Goal: Task Accomplishment & Management: Manage account settings

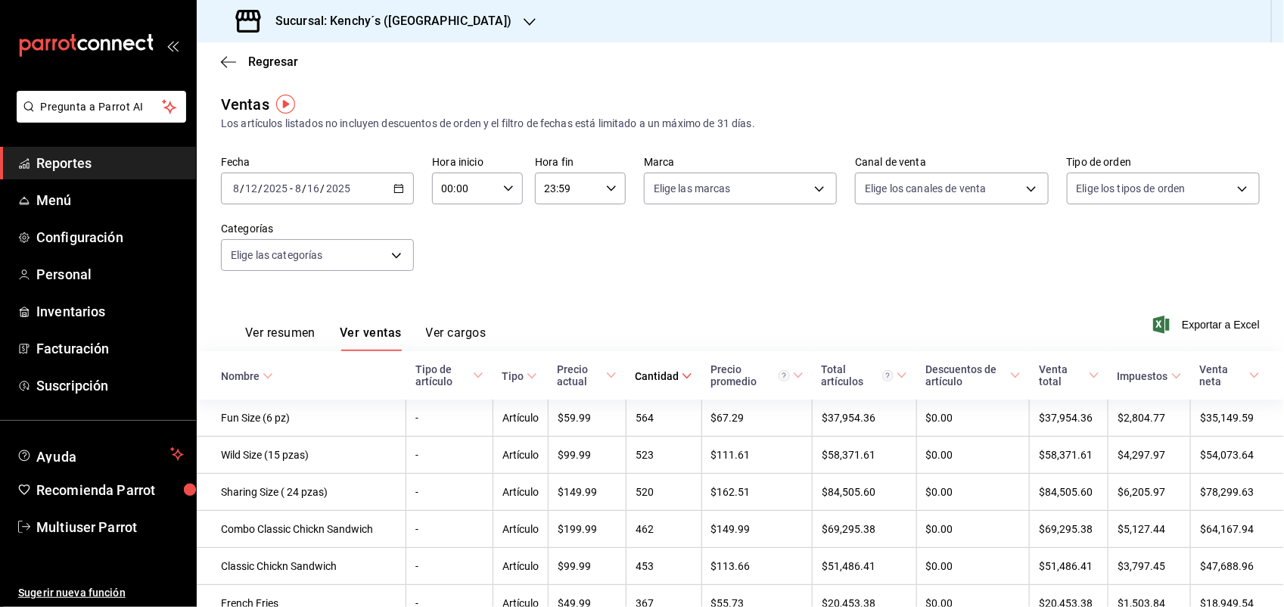
click at [70, 159] on span "Reportes" at bounding box center [109, 163] width 147 height 20
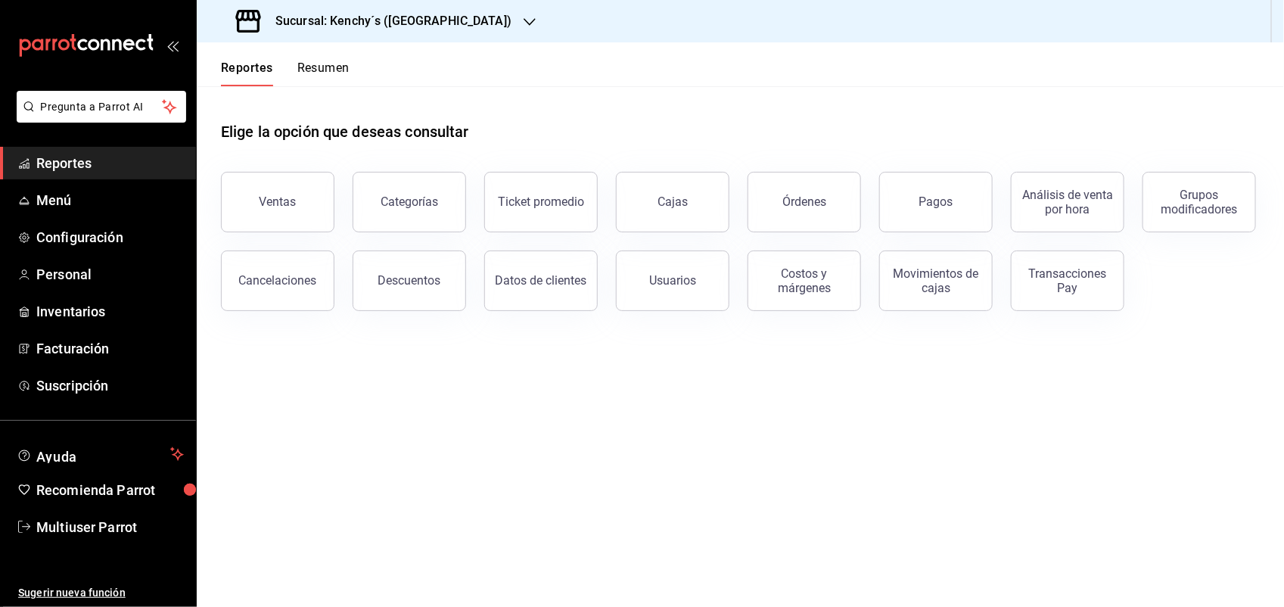
click at [523, 14] on div at bounding box center [529, 22] width 12 height 16
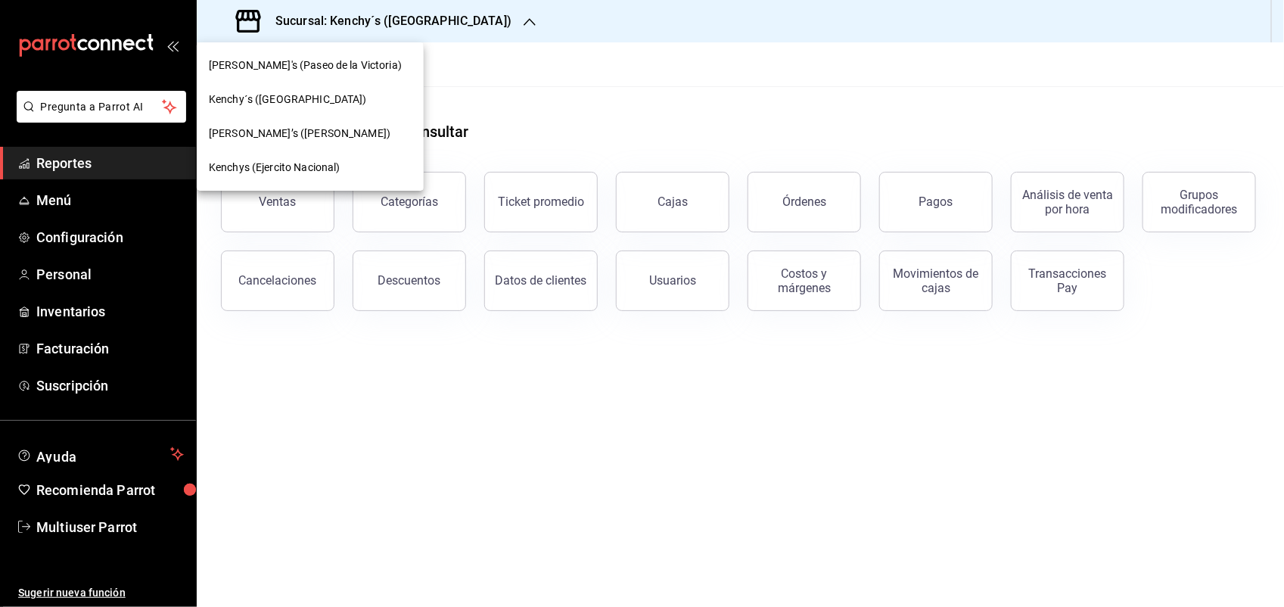
click at [325, 70] on span "[PERSON_NAME]'s (Paseo de la Victoria)" at bounding box center [305, 65] width 193 height 16
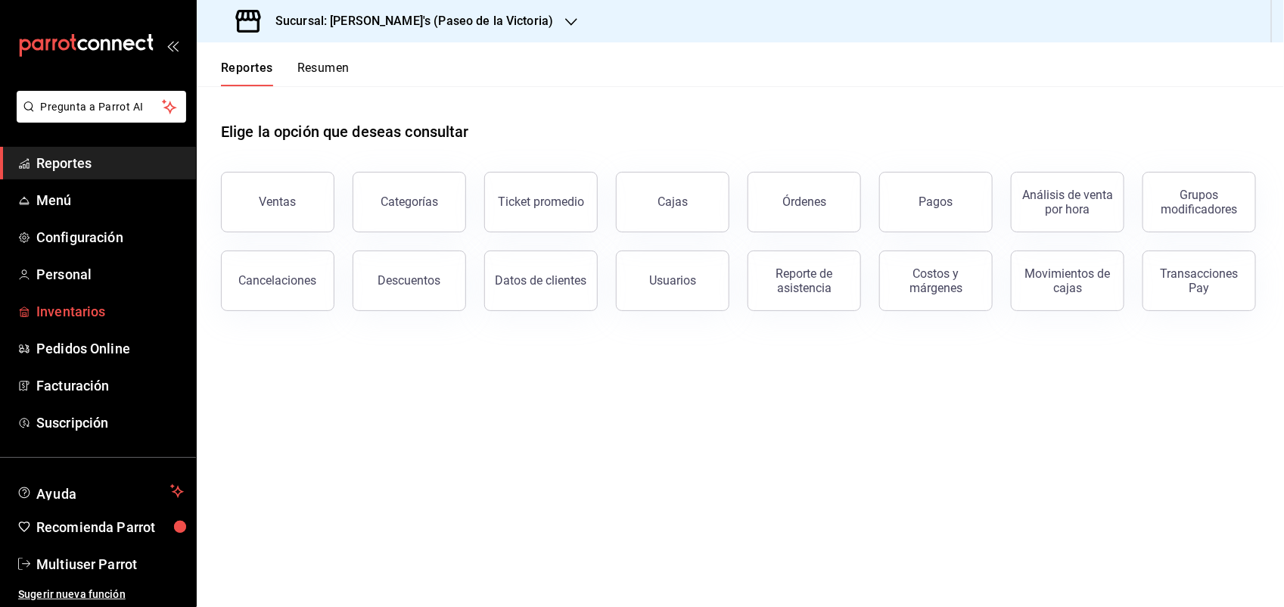
click at [89, 315] on span "Inventarios" at bounding box center [109, 311] width 147 height 20
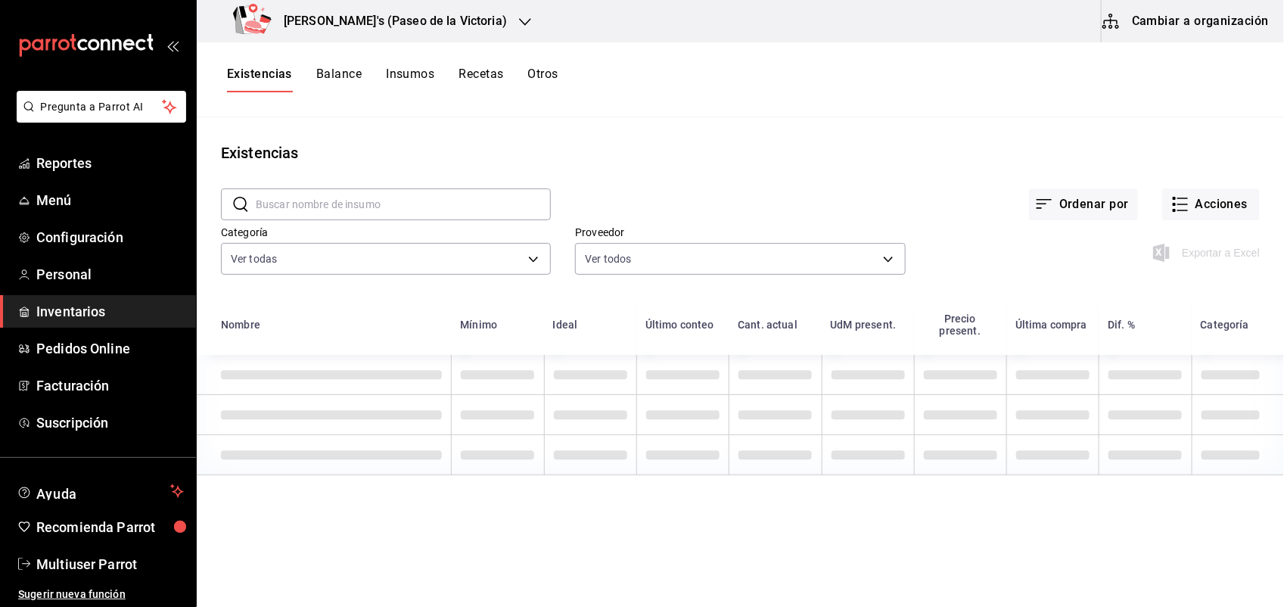
click at [403, 74] on button "Insumos" at bounding box center [410, 80] width 48 height 26
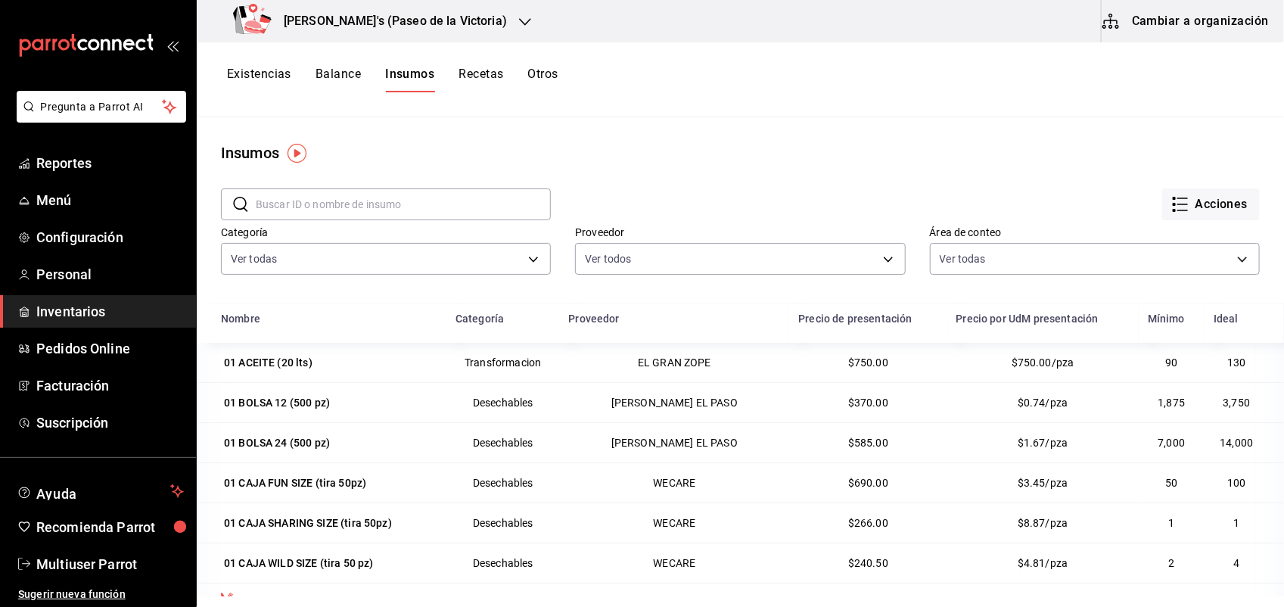
click at [395, 193] on input "text" at bounding box center [403, 204] width 295 height 30
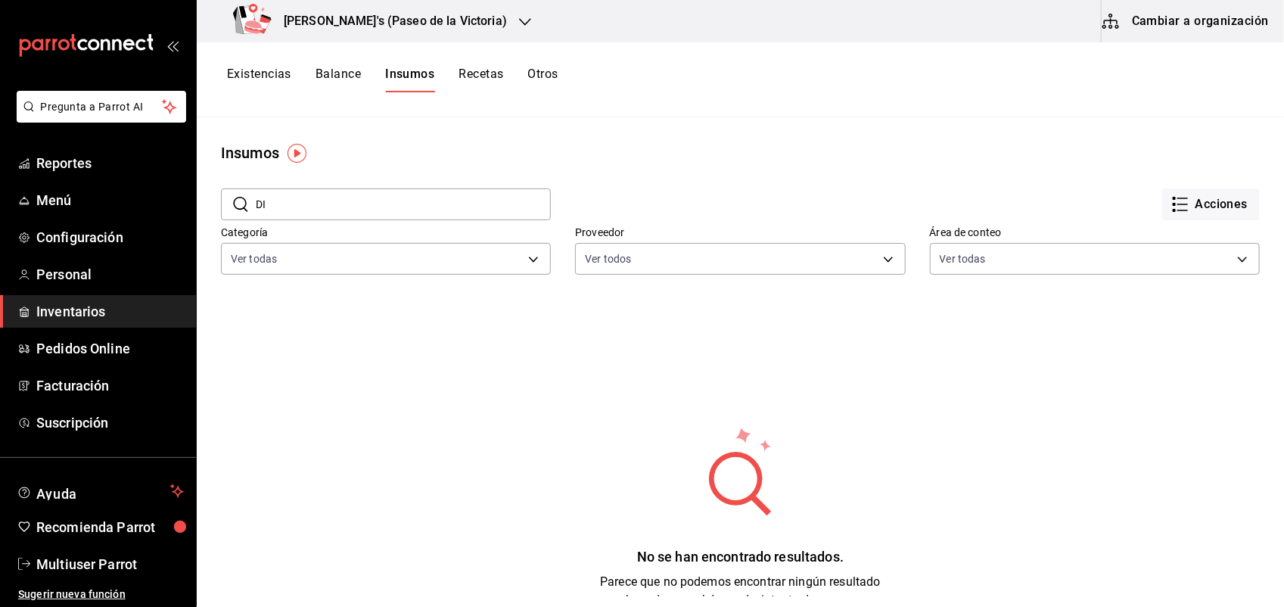
type input "D"
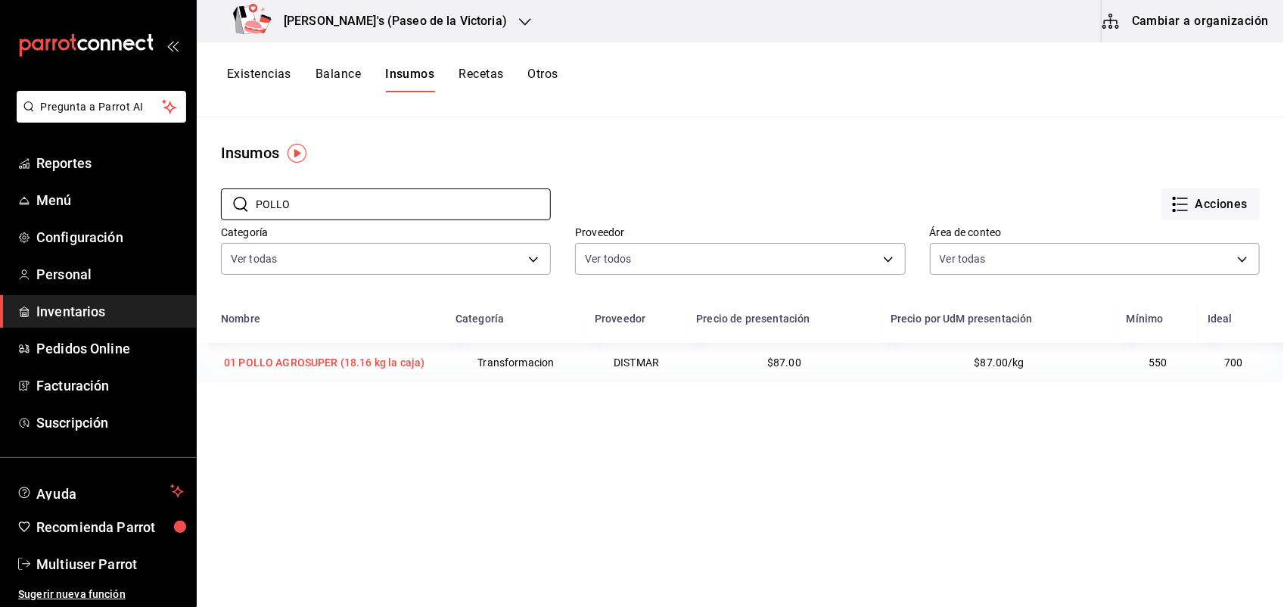
type input "POLLO"
click at [399, 356] on div "01 POLLO AGROSUPER (18.16 kg la caja)" at bounding box center [324, 362] width 201 height 15
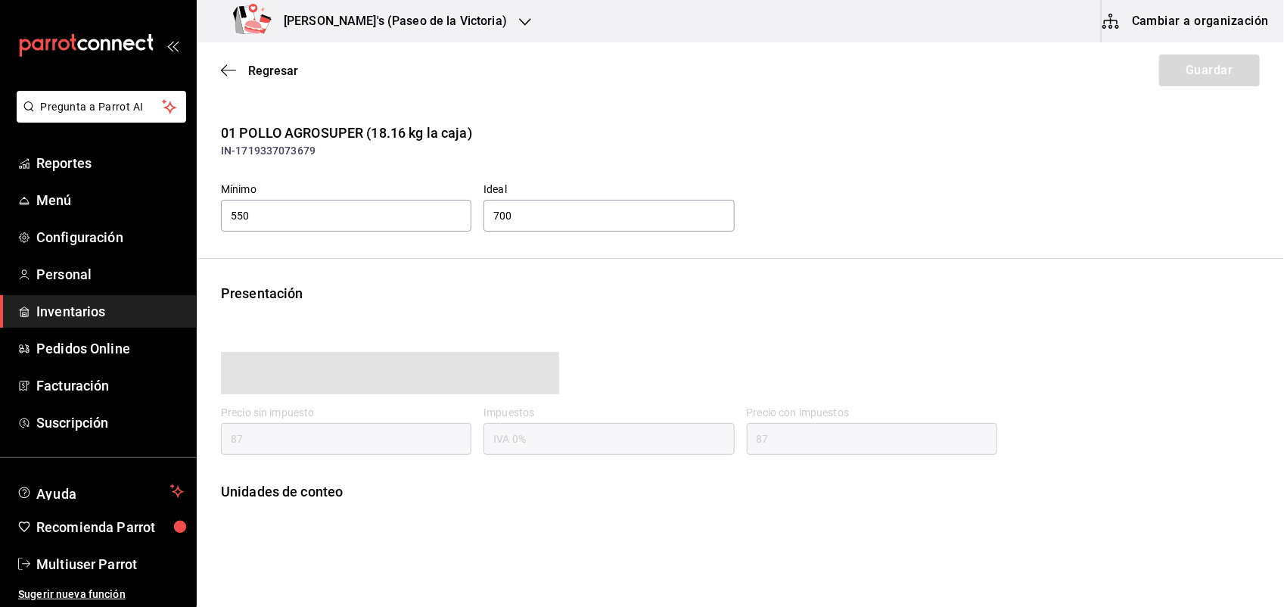
type input "87.00"
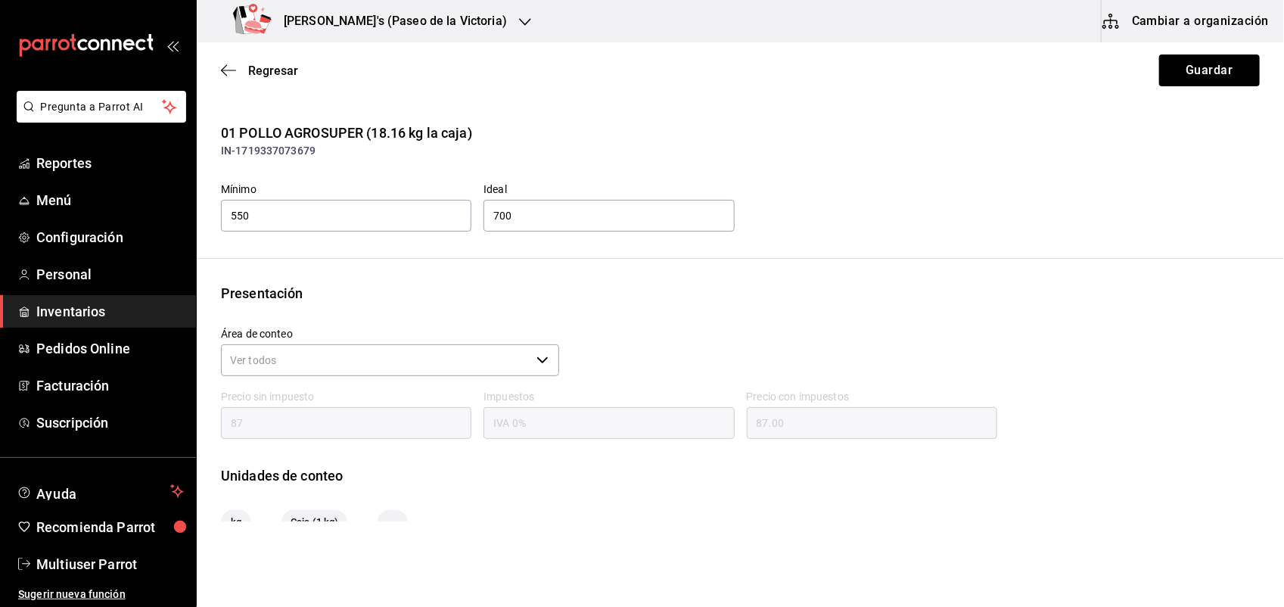
click at [686, 296] on div "Presentación" at bounding box center [740, 293] width 1039 height 20
click at [1150, 11] on button "Cambiar a organización" at bounding box center [1186, 21] width 170 height 42
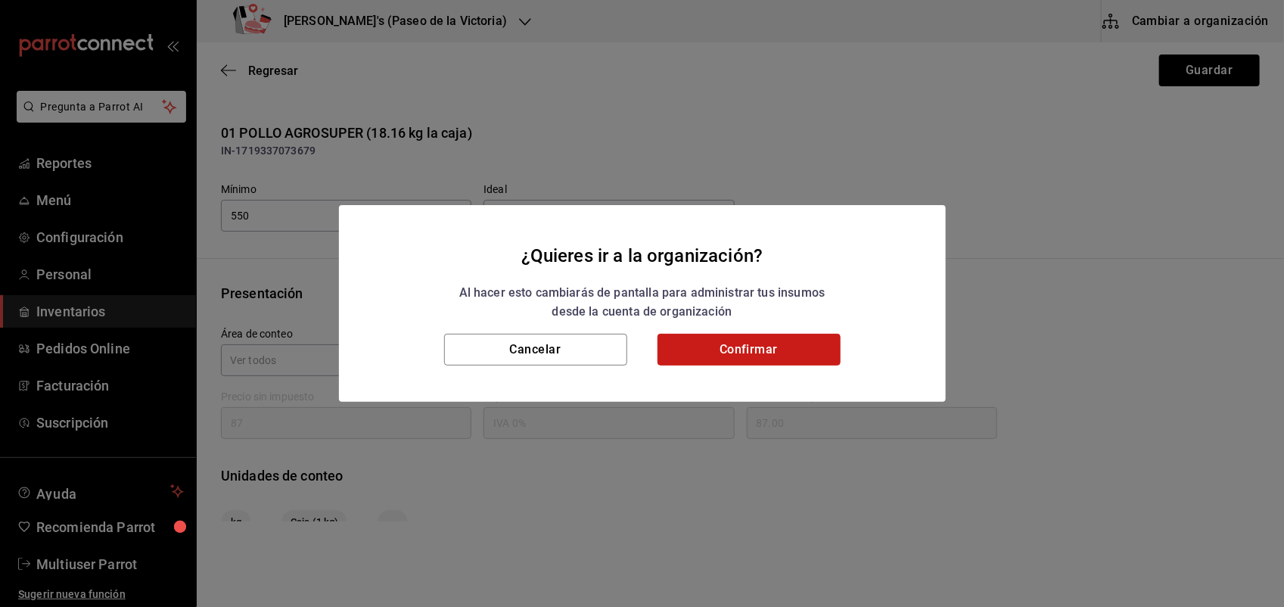
click at [819, 346] on button "Confirmar" at bounding box center [748, 350] width 183 height 32
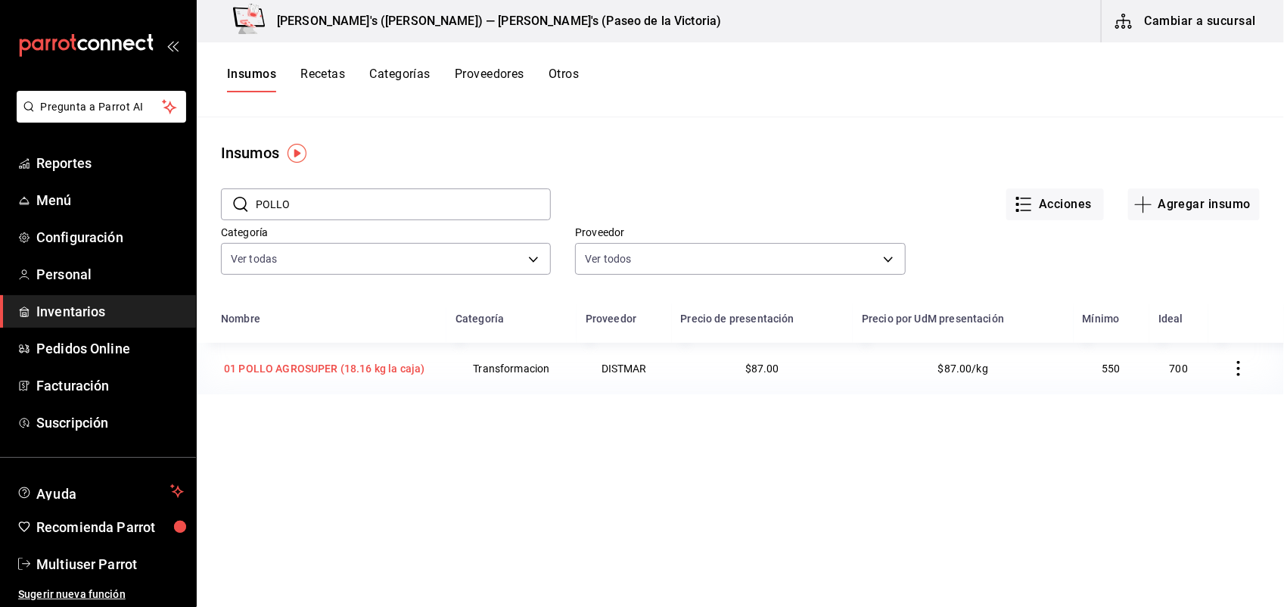
click at [390, 365] on div "01 POLLO AGROSUPER (18.16 kg la caja)" at bounding box center [324, 368] width 201 height 15
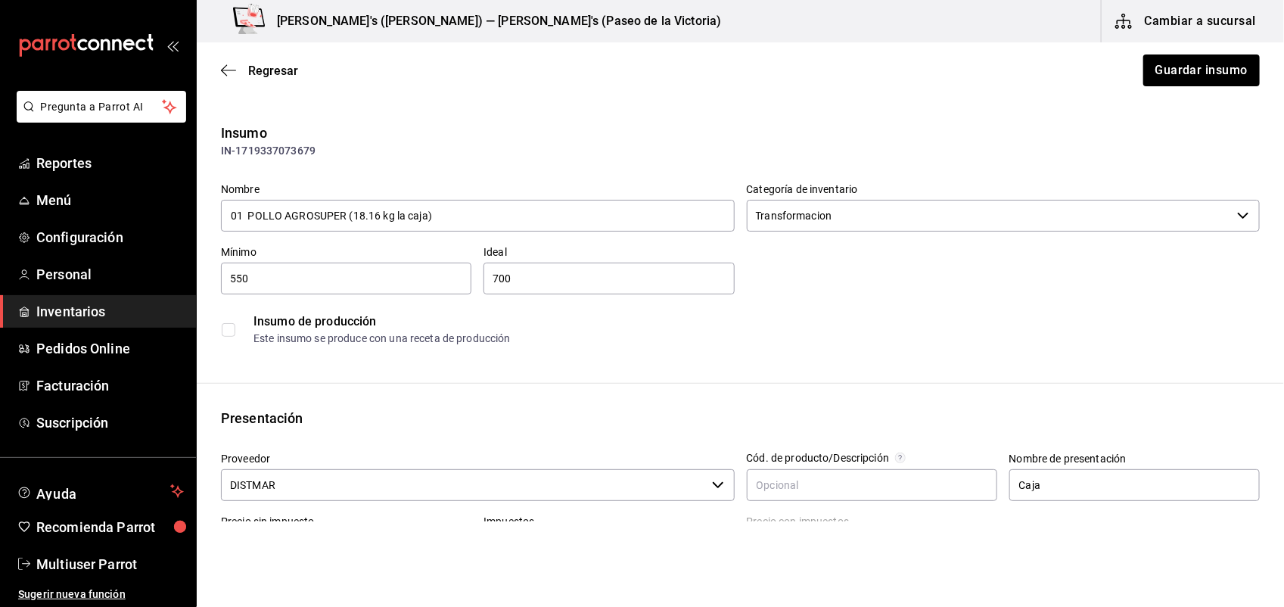
click at [1091, 315] on div "Insumo de producción" at bounding box center [755, 321] width 1005 height 18
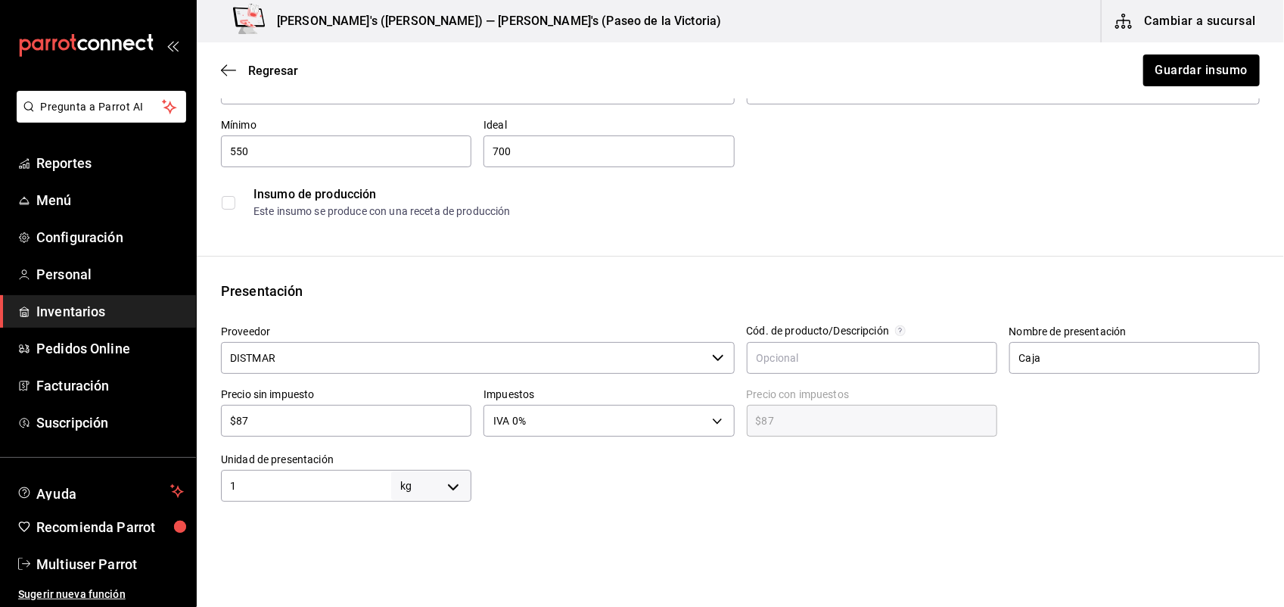
scroll to position [151, 0]
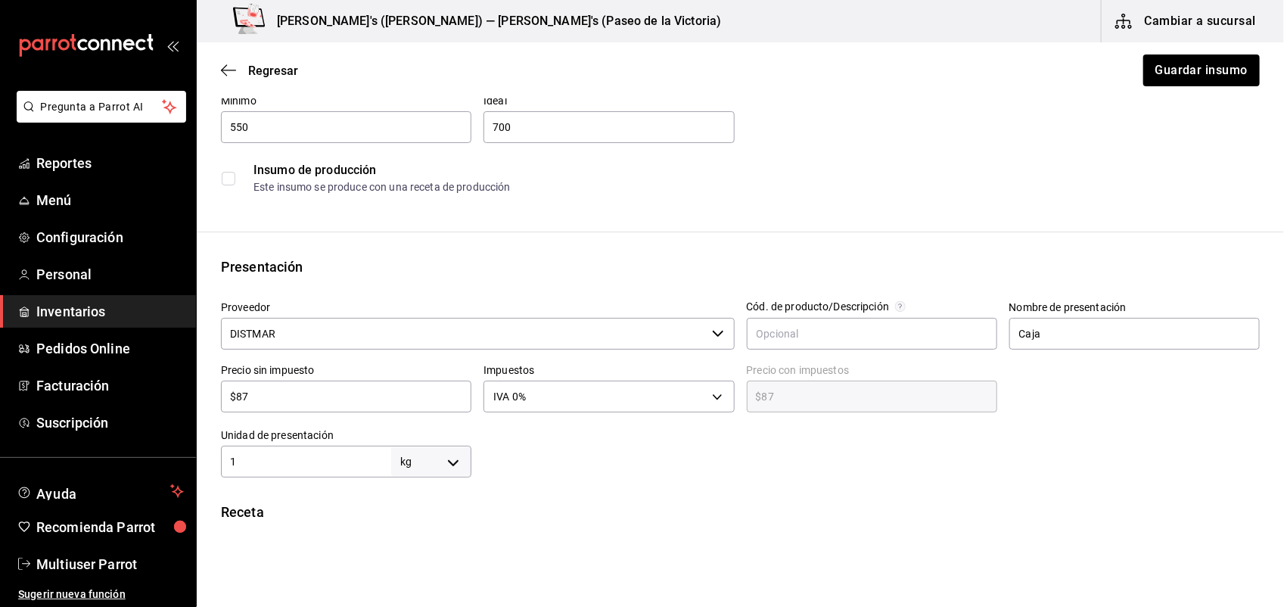
click at [353, 399] on input "$87" at bounding box center [346, 396] width 250 height 18
type input "$8"
type input "$8.00"
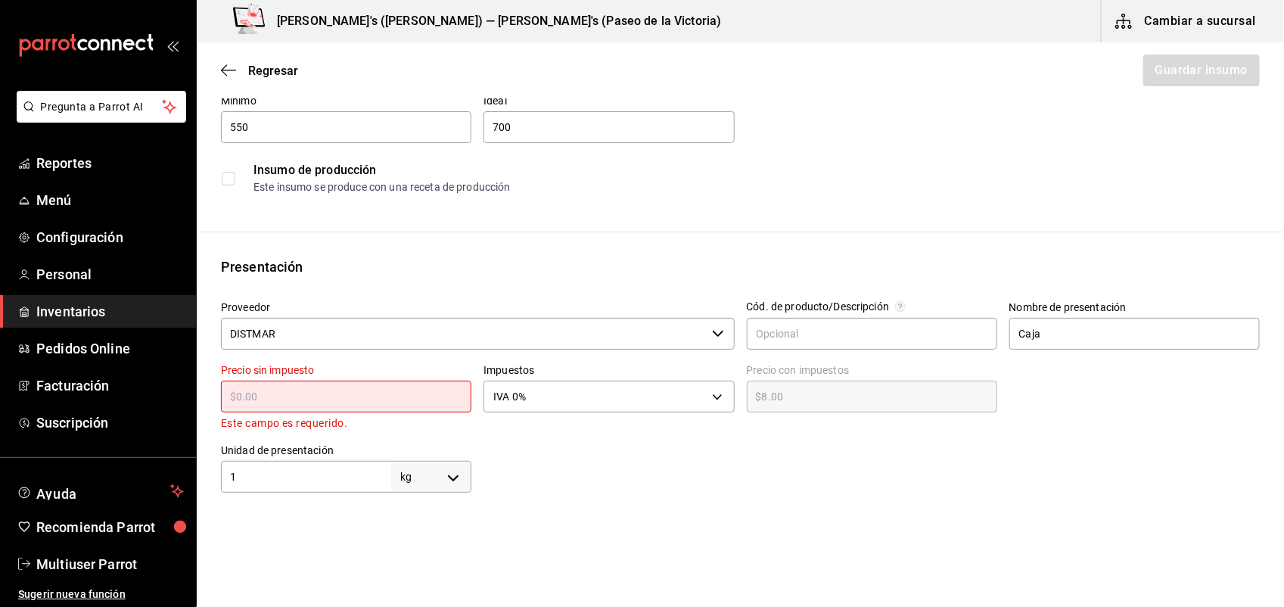
type input "$0.00"
type input "$10"
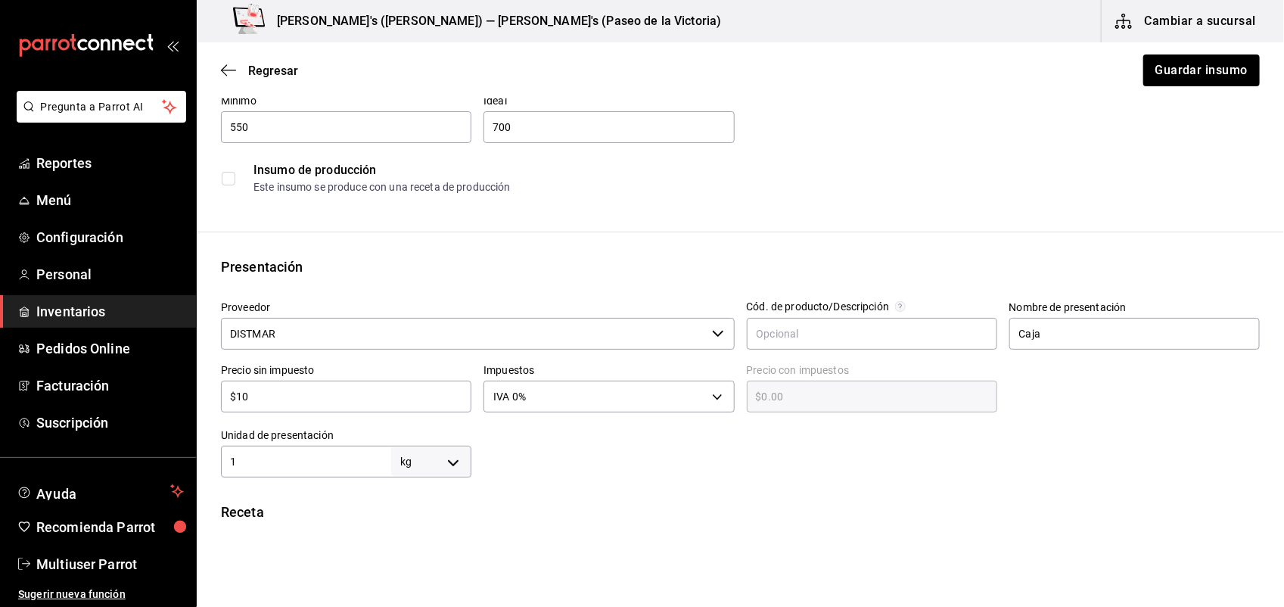
type input "$10.00"
type input "$107"
type input "$107.00"
type input "$1,070"
type input "$1,070.00"
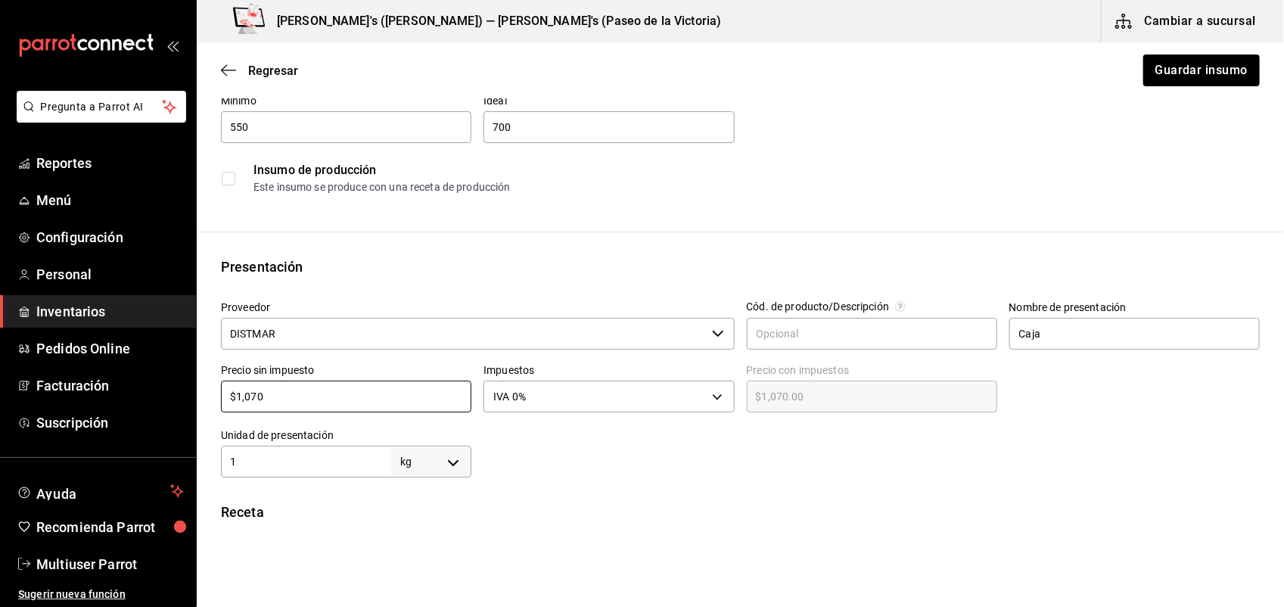
type input "$107"
type input "$107.00"
click at [280, 465] on input "1" at bounding box center [306, 461] width 170 height 18
click at [677, 337] on input "DISTMAR" at bounding box center [463, 334] width 485 height 32
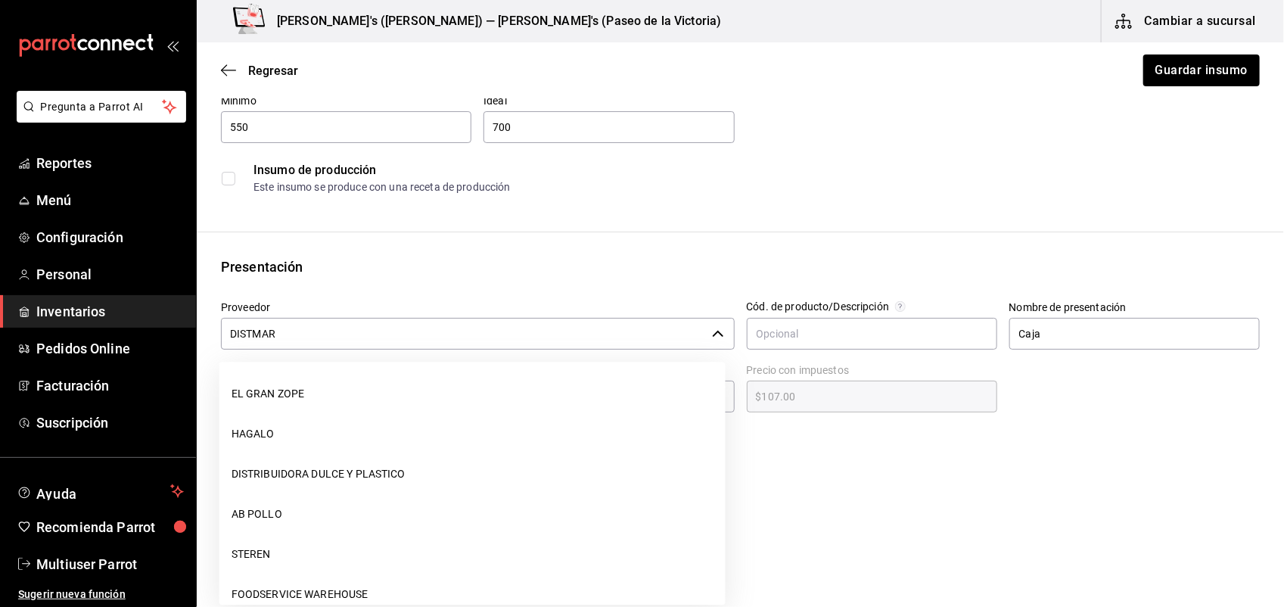
scroll to position [463, 0]
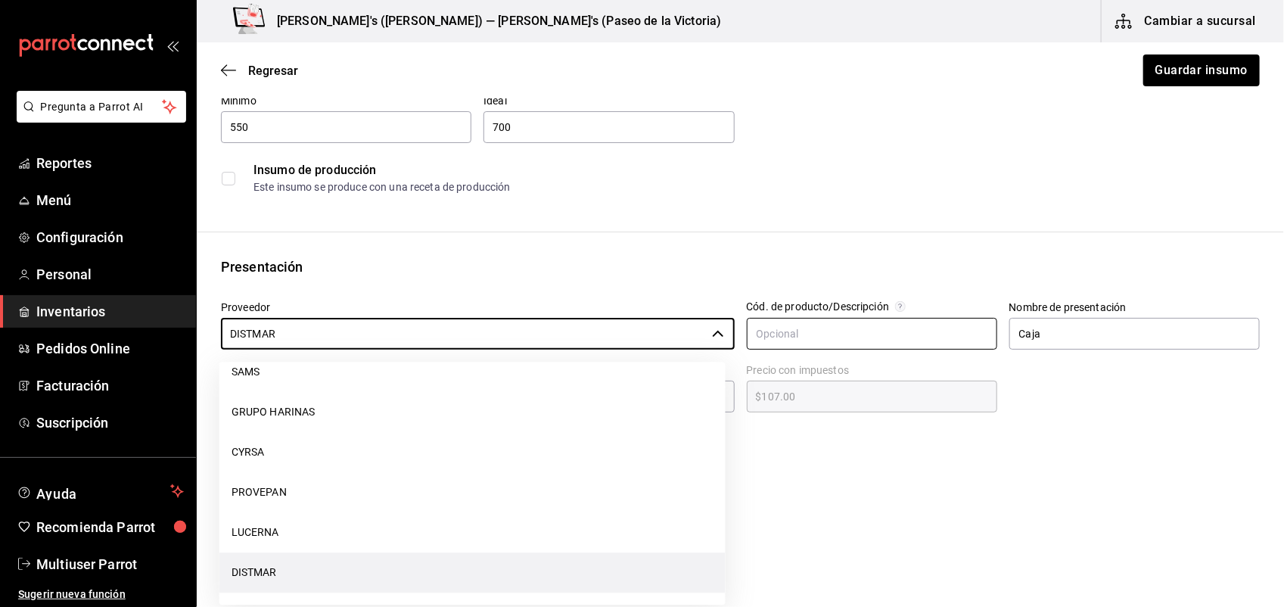
click at [915, 327] on input "text" at bounding box center [872, 334] width 250 height 32
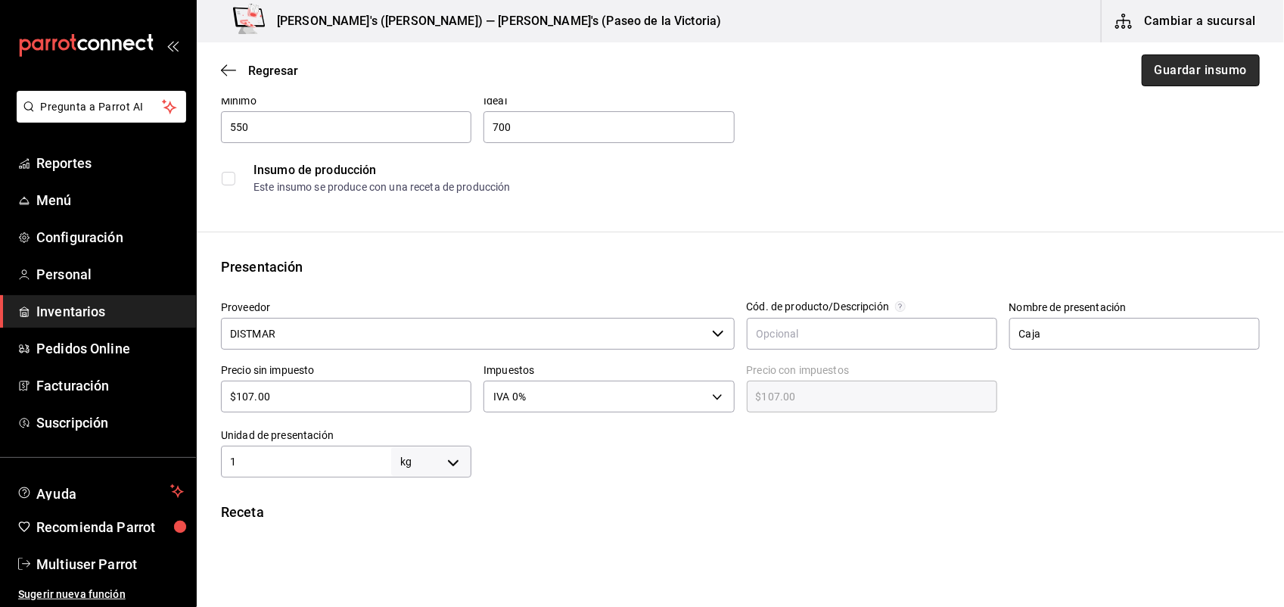
click at [1201, 76] on button "Guardar insumo" at bounding box center [1200, 70] width 118 height 32
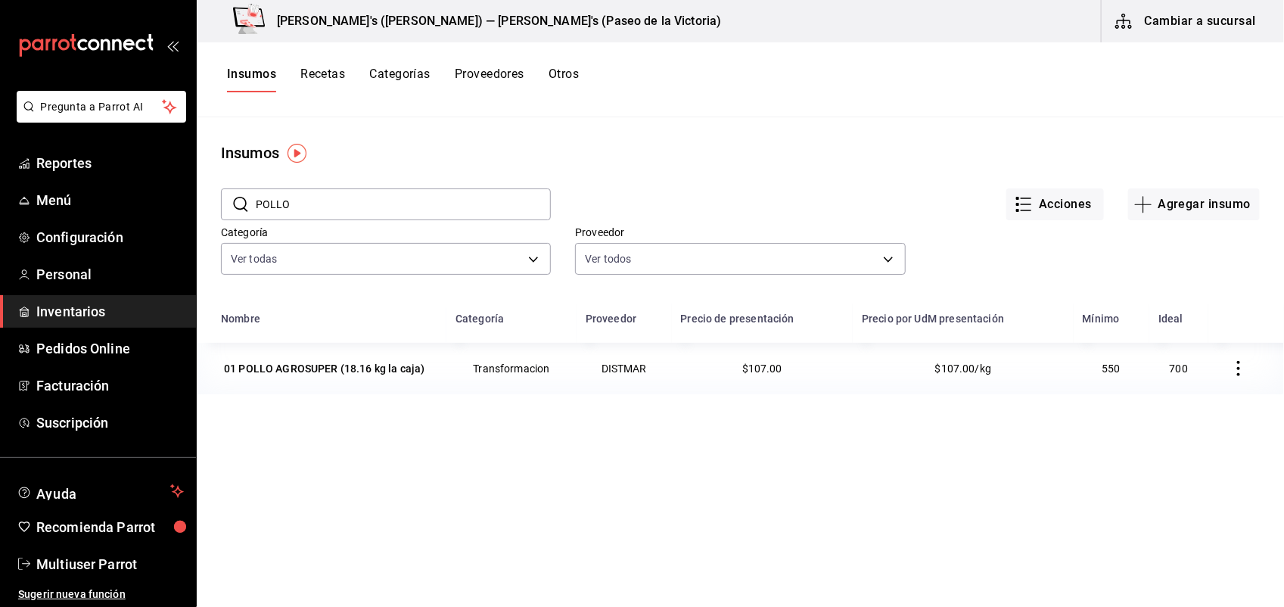
click at [266, 73] on button "Insumos" at bounding box center [251, 80] width 49 height 26
click at [95, 169] on span "Reportes" at bounding box center [109, 163] width 147 height 20
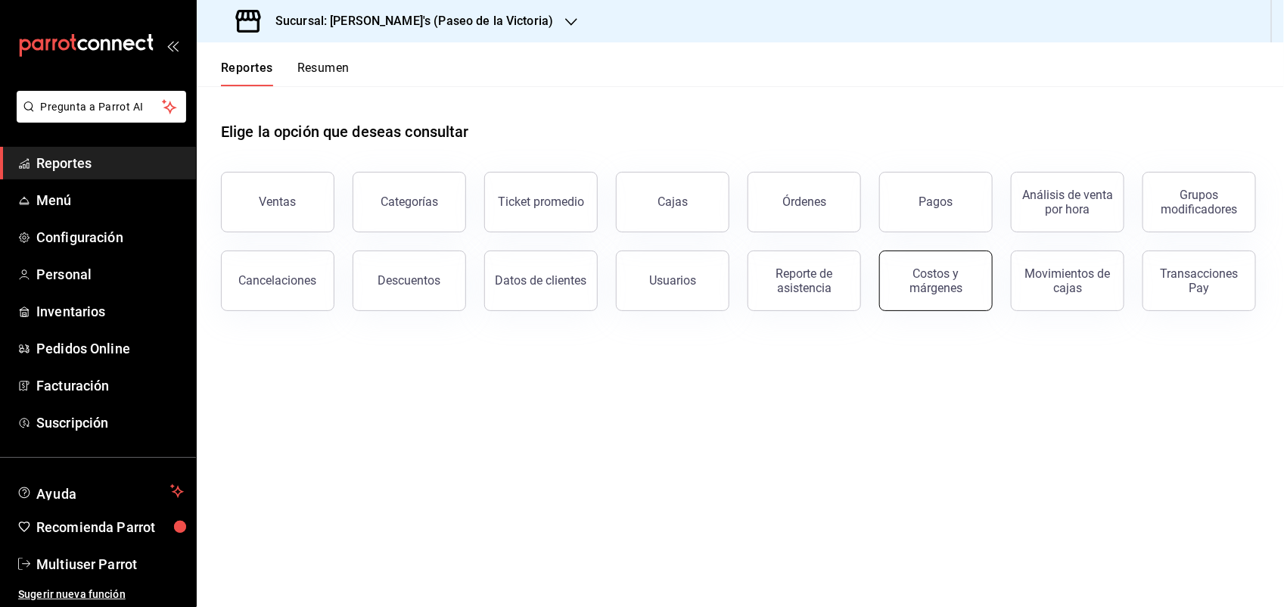
click at [958, 277] on div "Costos y márgenes" at bounding box center [936, 280] width 94 height 29
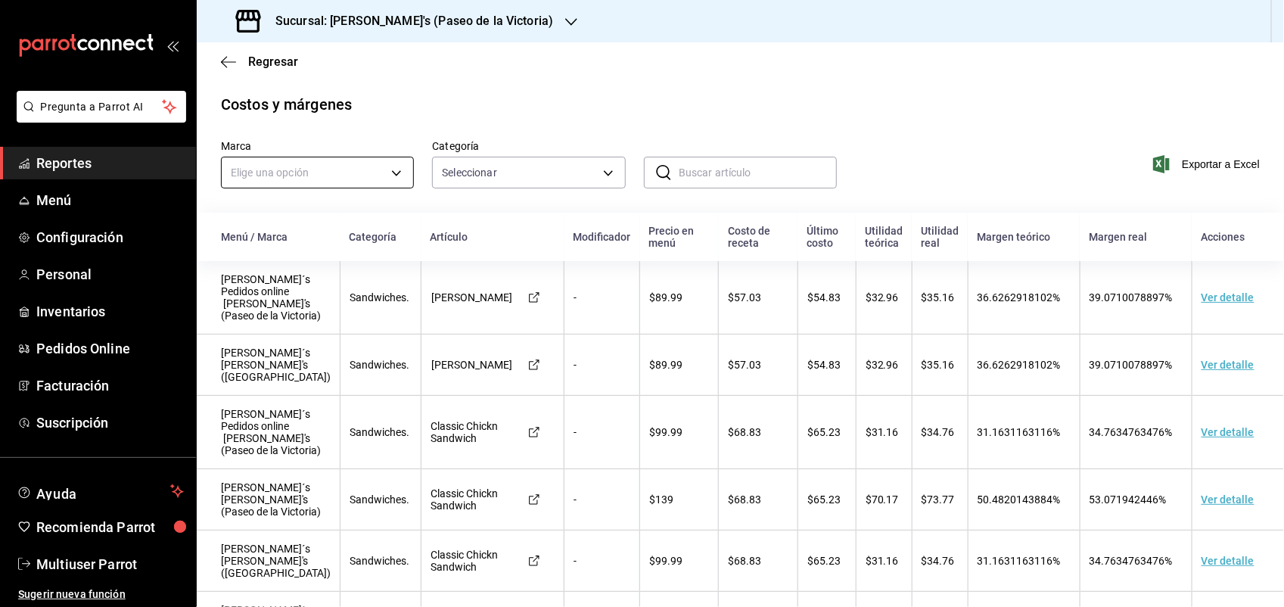
click at [402, 166] on body "Pregunta a Parrot AI Reportes Menú Configuración Personal Inventarios Pedidos O…" at bounding box center [642, 303] width 1284 height 607
click at [337, 244] on li "[PERSON_NAME]'s (Paseo de la Victoria)" at bounding box center [330, 244] width 217 height 25
type input "802a6c8e-12c6-4e75-ac23-cd84ee4663c1"
click at [606, 175] on body "Pregunta a Parrot AI Reportes Menú Configuración Personal Inventarios Pedidos O…" at bounding box center [642, 303] width 1284 height 607
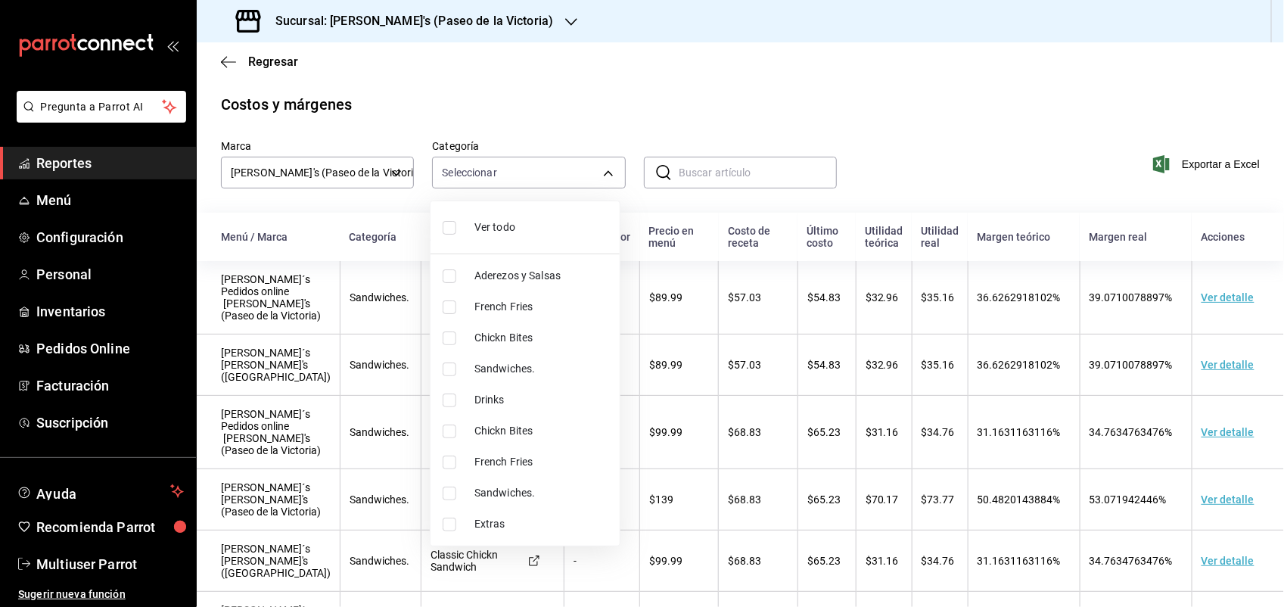
click at [455, 223] on input "checkbox" at bounding box center [449, 228] width 14 height 14
checkbox input "true"
type input "d6aad96f-1ae5-41a8-b509-90ac1cc433e3,38816101-0b2d-4381-ad1d-2f3ecb974ede,e209f…"
checkbox input "true"
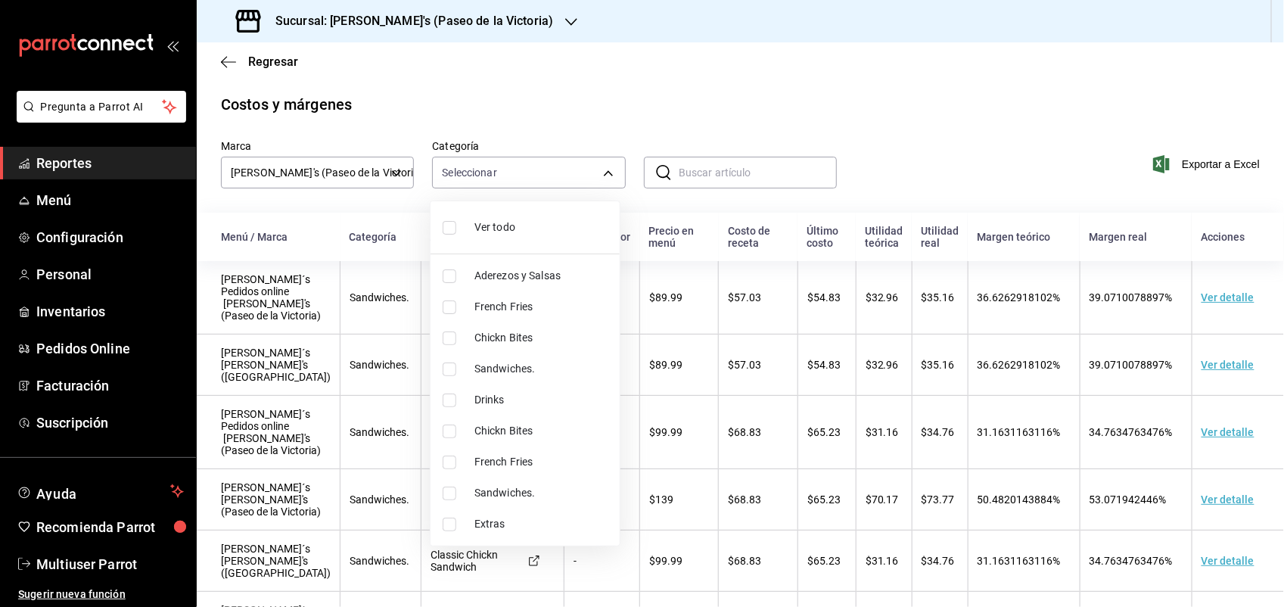
checkbox input "true"
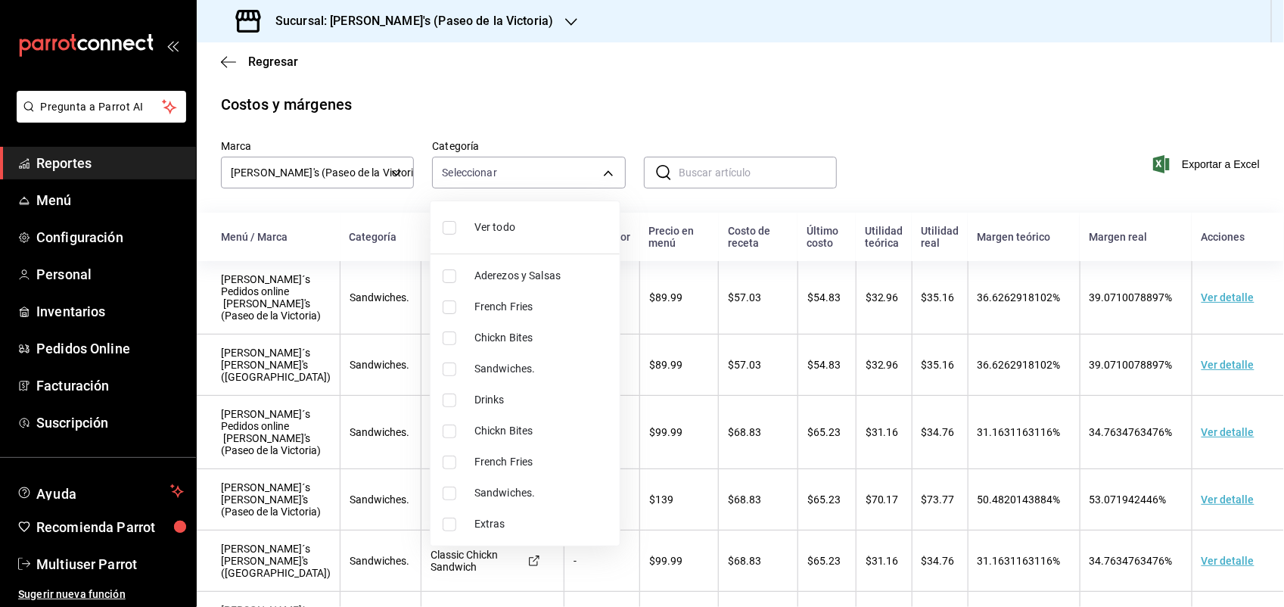
checkbox input "true"
click at [395, 175] on div at bounding box center [642, 303] width 1284 height 607
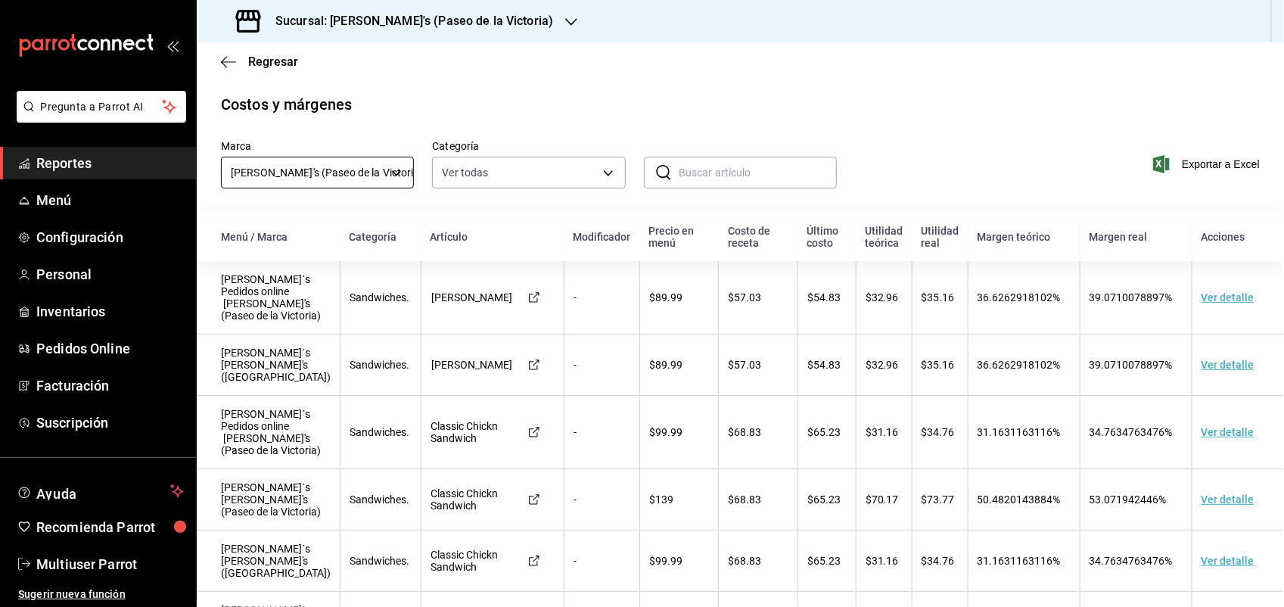
click at [391, 172] on body "Pregunta a Parrot AI Reportes Menú Configuración Personal Inventarios Pedidos O…" at bounding box center [642, 303] width 1284 height 607
click at [300, 213] on ul "Elige una opción [PERSON_NAME]'s (Paseo de la Victoria)" at bounding box center [330, 232] width 217 height 62
click at [310, 240] on li "[PERSON_NAME]'s (Paseo de la Victoria)" at bounding box center [330, 244] width 217 height 25
click at [1216, 156] on span "Exportar a Excel" at bounding box center [1208, 164] width 104 height 18
click at [53, 311] on span "Inventarios" at bounding box center [109, 311] width 147 height 20
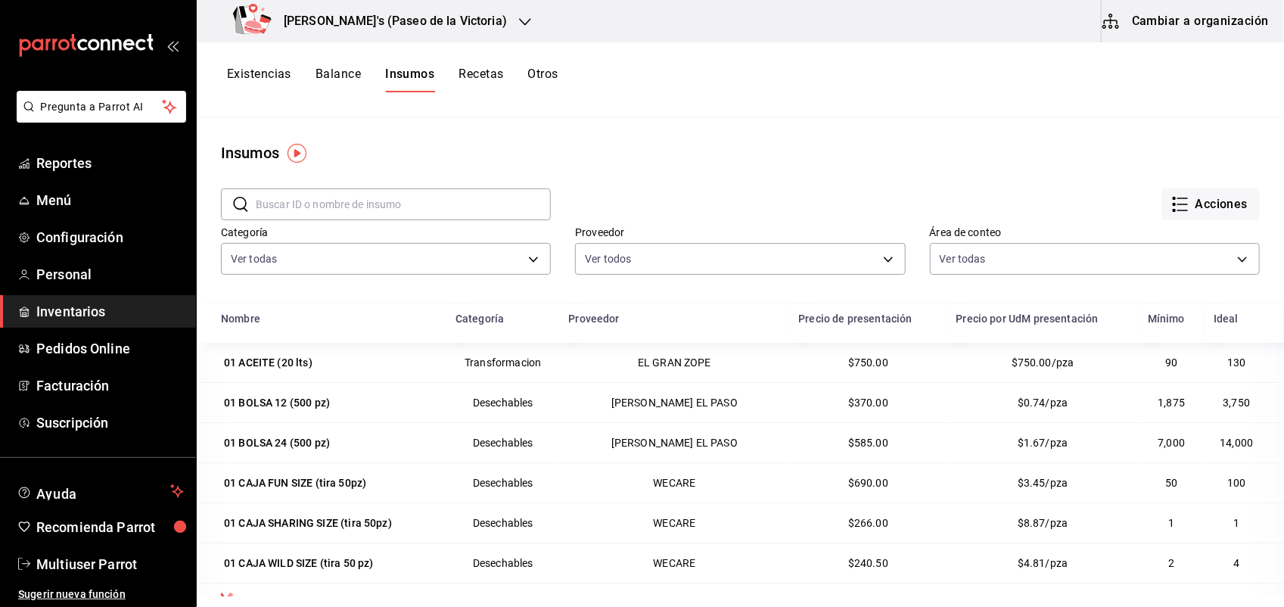
click at [388, 206] on input "text" at bounding box center [403, 204] width 295 height 30
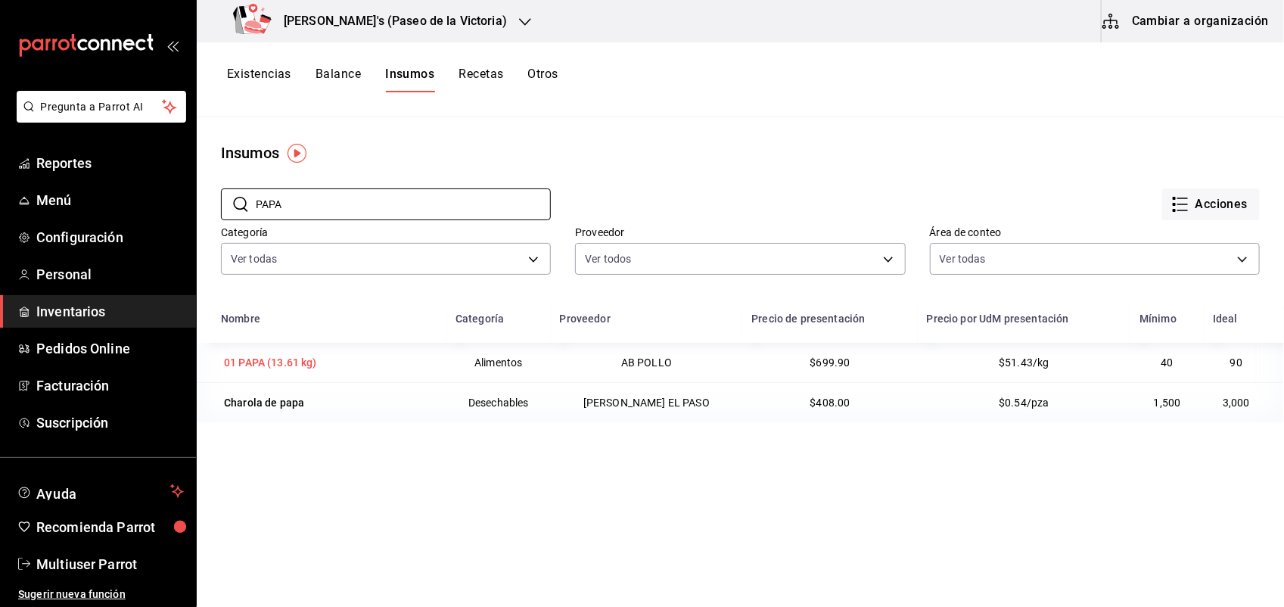
type input "PAPA"
click at [265, 358] on div "01 PAPA (13.61 kg)" at bounding box center [270, 362] width 93 height 15
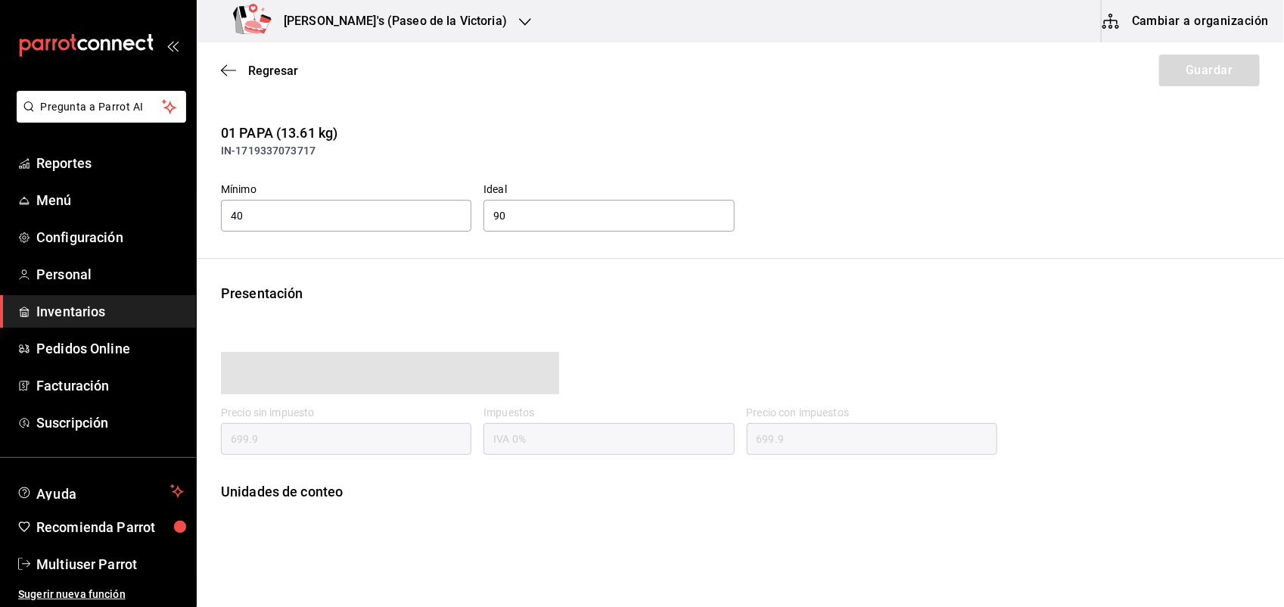
type input "699.90"
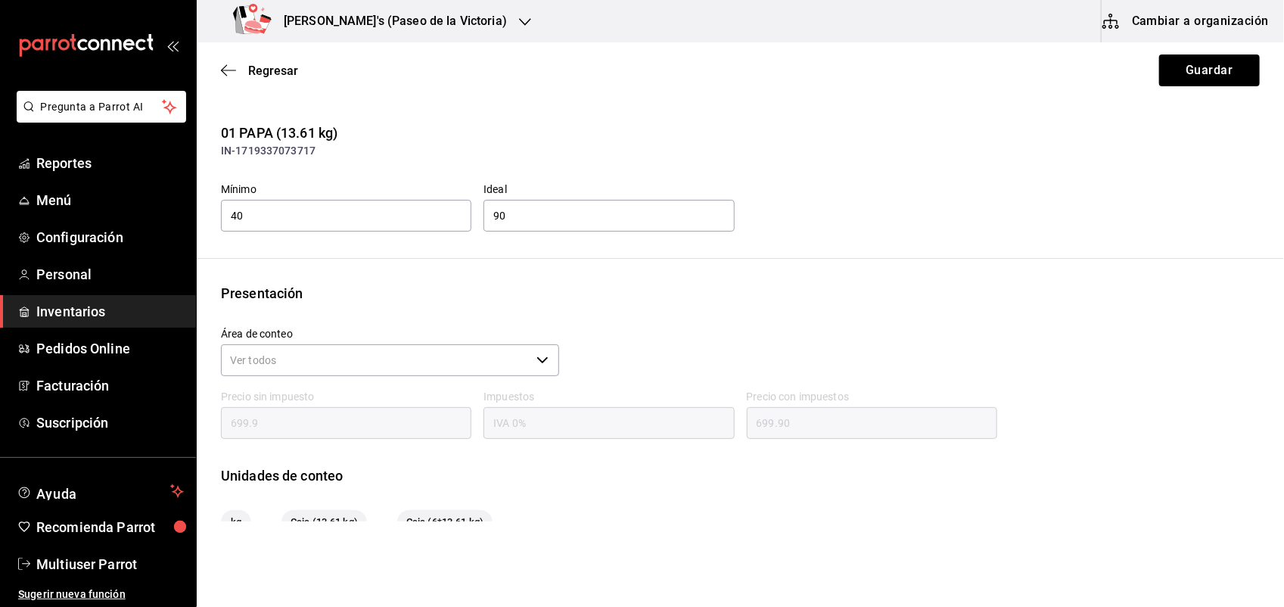
click at [1166, 11] on button "Cambiar a organización" at bounding box center [1186, 21] width 170 height 42
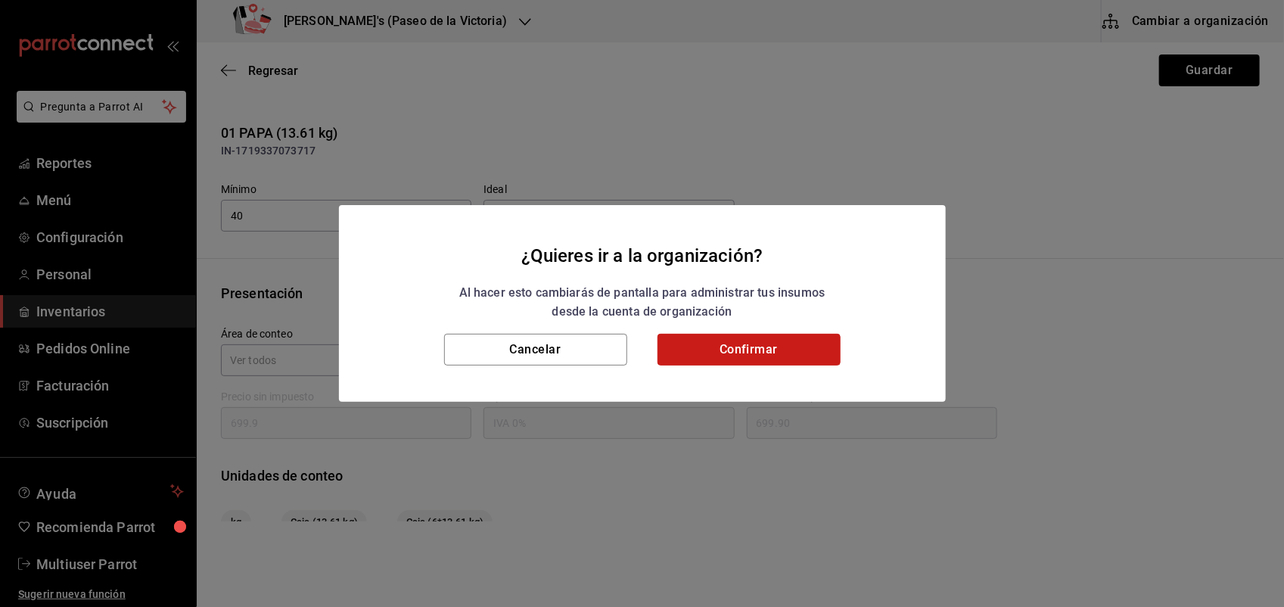
click at [824, 360] on button "Confirmar" at bounding box center [748, 350] width 183 height 32
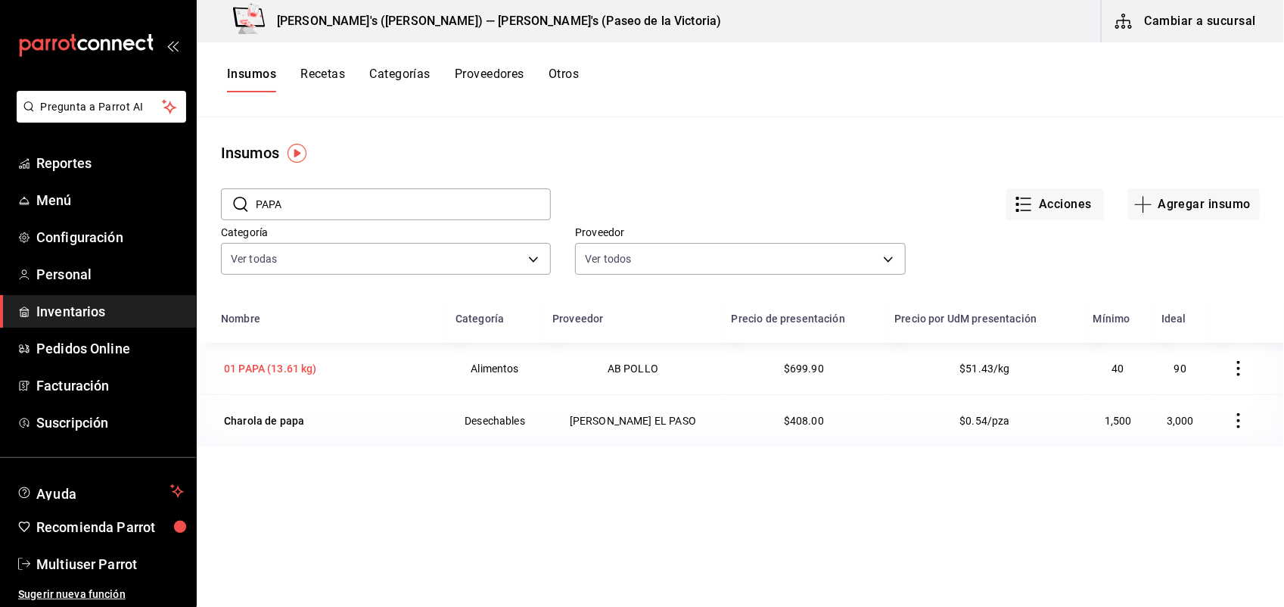
click at [307, 368] on div "01 PAPA (13.61 kg)" at bounding box center [270, 368] width 93 height 15
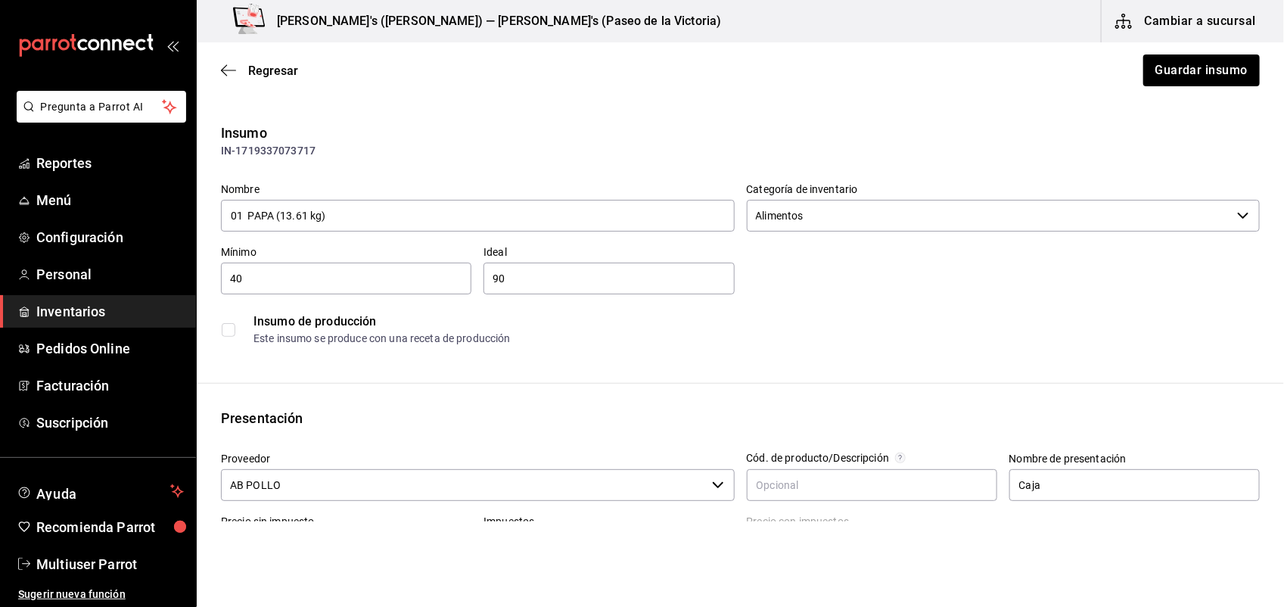
click at [1007, 280] on div "Nombre 01 PAPA (13.61 kg) Categoría de inventario Alimentos ​ Mínimo 40 ​ Ideal…" at bounding box center [734, 262] width 1051 height 182
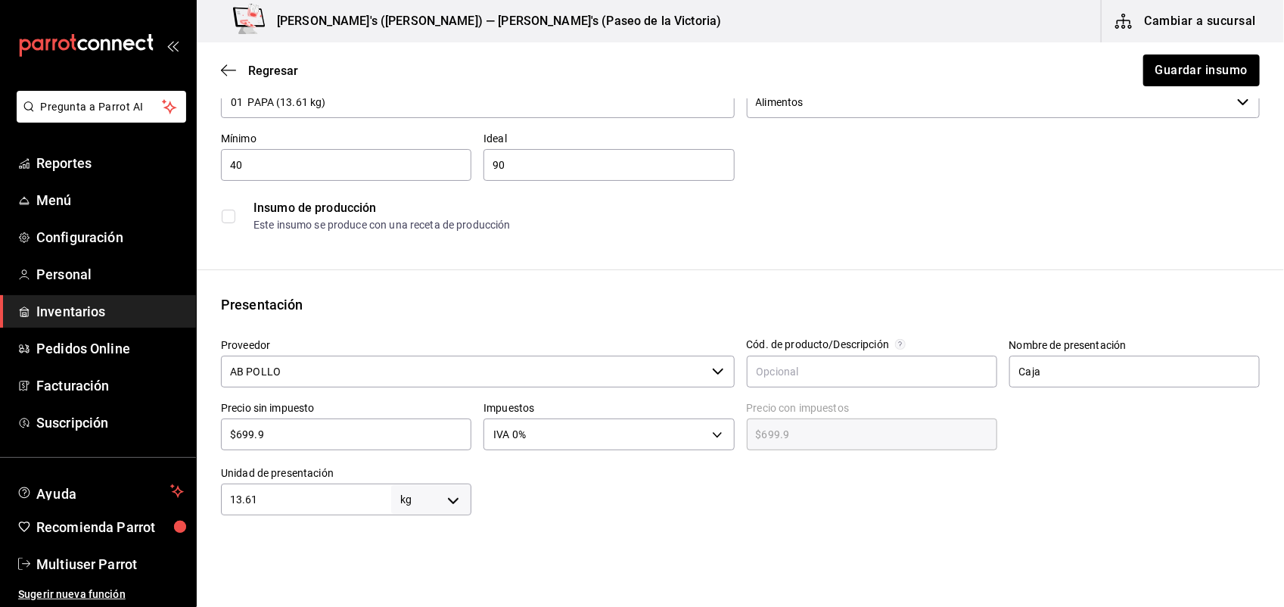
scroll to position [151, 0]
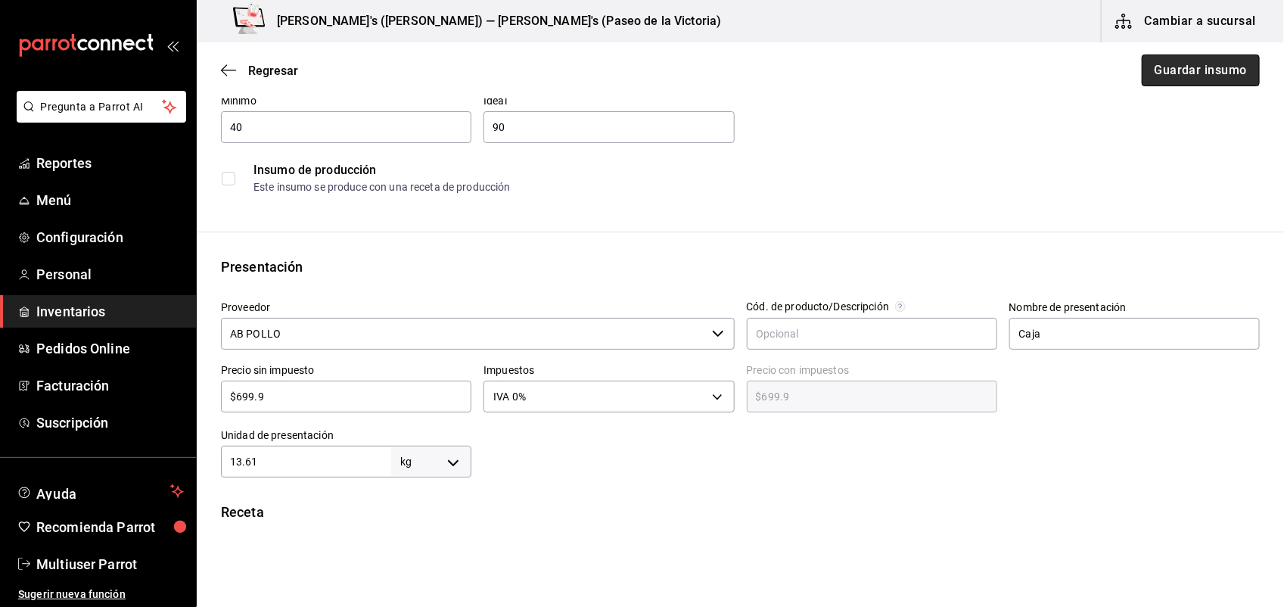
click at [1160, 72] on button "Guardar insumo" at bounding box center [1200, 70] width 118 height 32
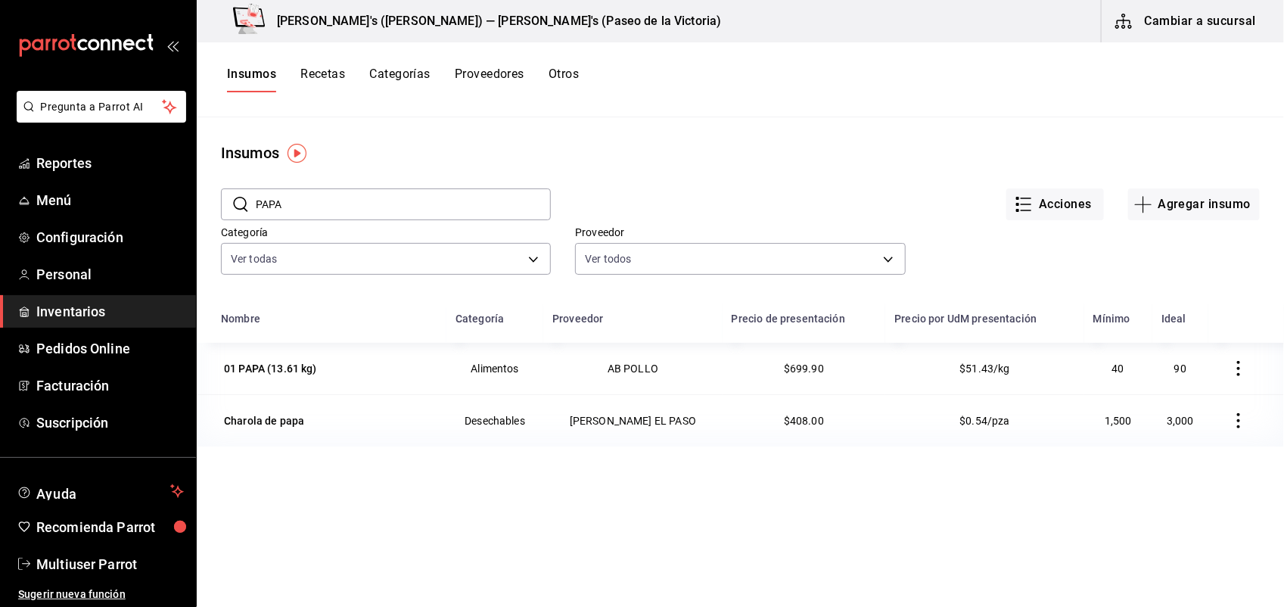
click at [330, 69] on button "Recetas" at bounding box center [322, 80] width 45 height 26
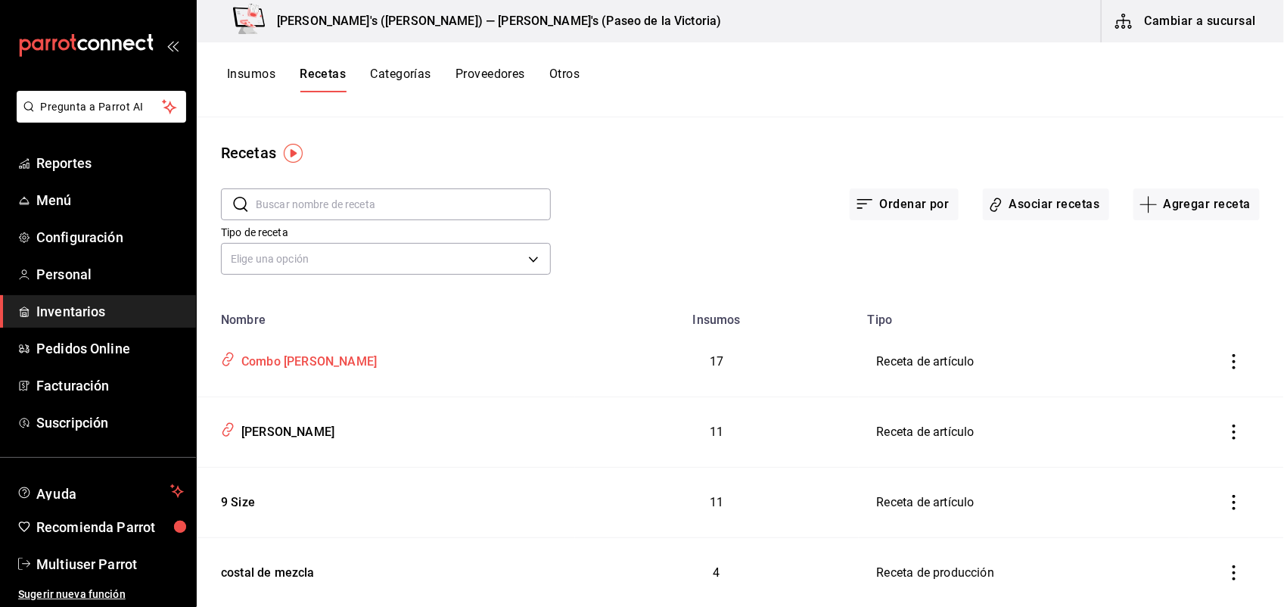
click at [335, 357] on div "Combo [PERSON_NAME]" at bounding box center [305, 358] width 141 height 23
type input "Combo [PERSON_NAME]"
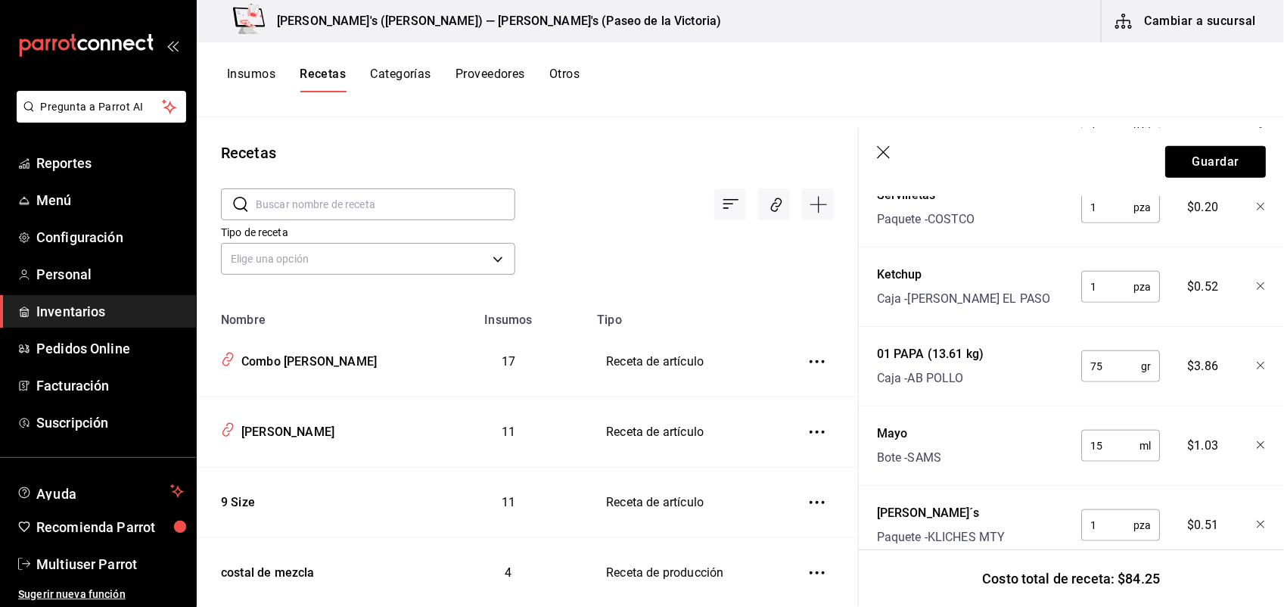
scroll to position [643, 0]
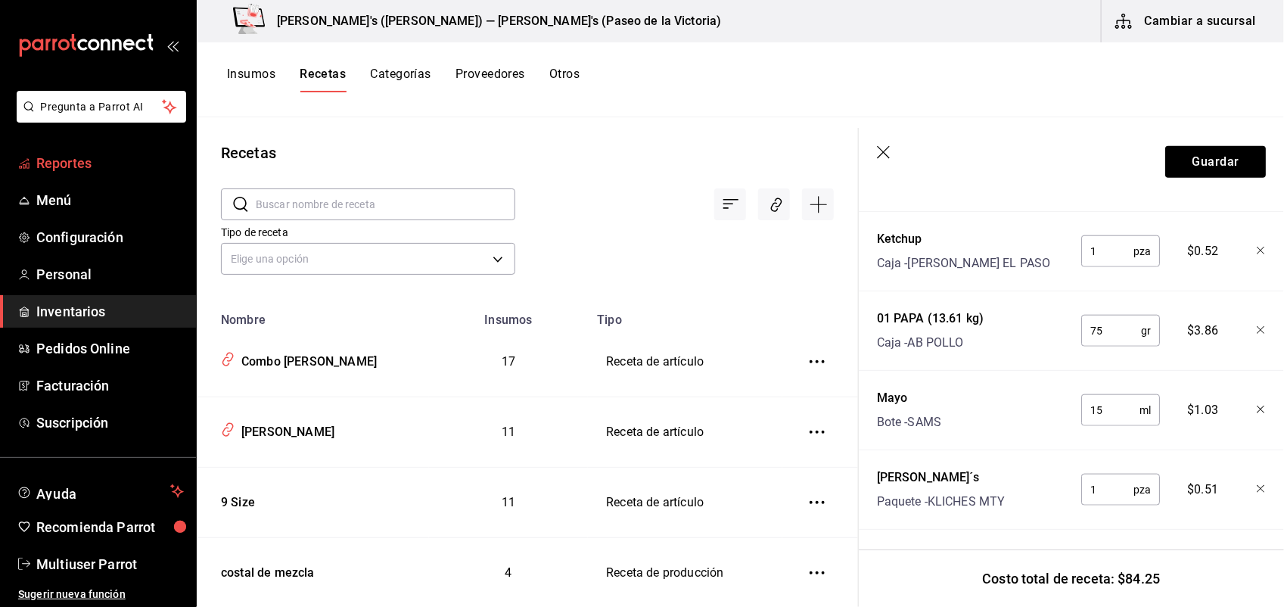
click at [107, 163] on span "Reportes" at bounding box center [109, 163] width 147 height 20
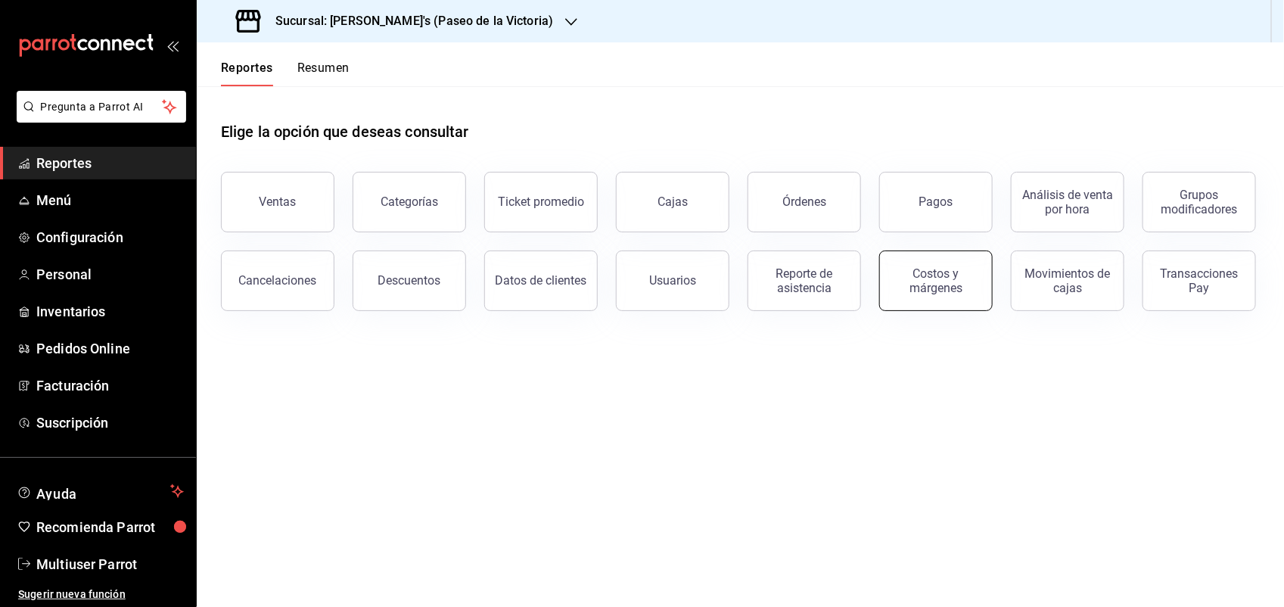
click at [958, 265] on button "Costos y márgenes" at bounding box center [935, 280] width 113 height 61
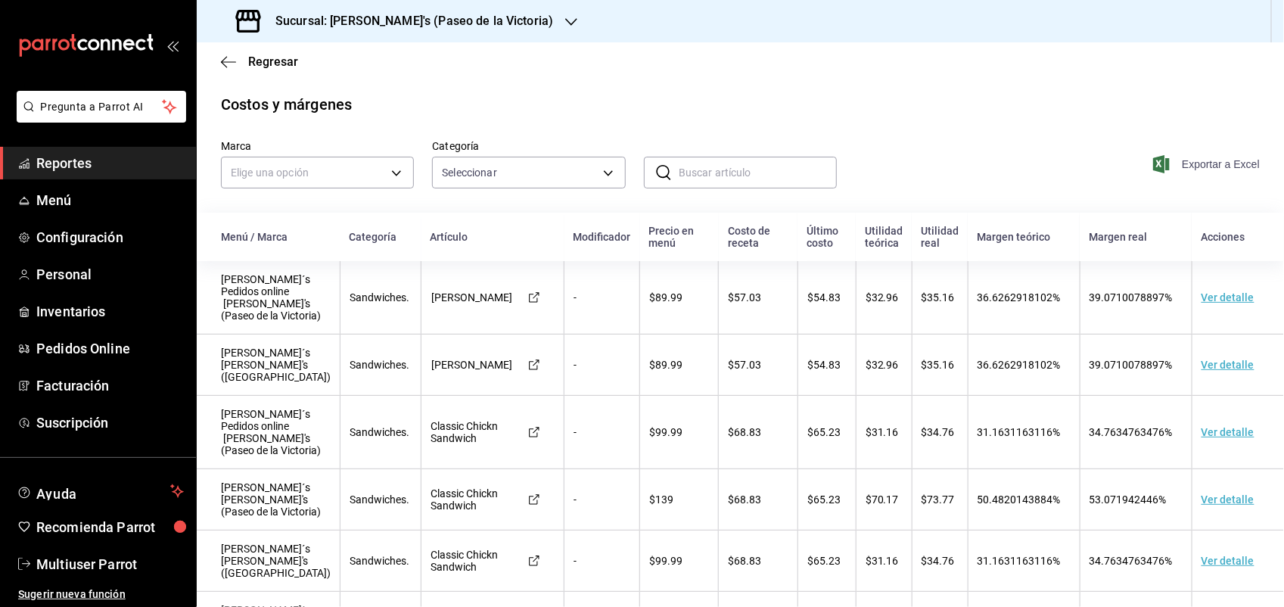
click at [1169, 157] on span "Exportar a Excel" at bounding box center [1208, 164] width 104 height 18
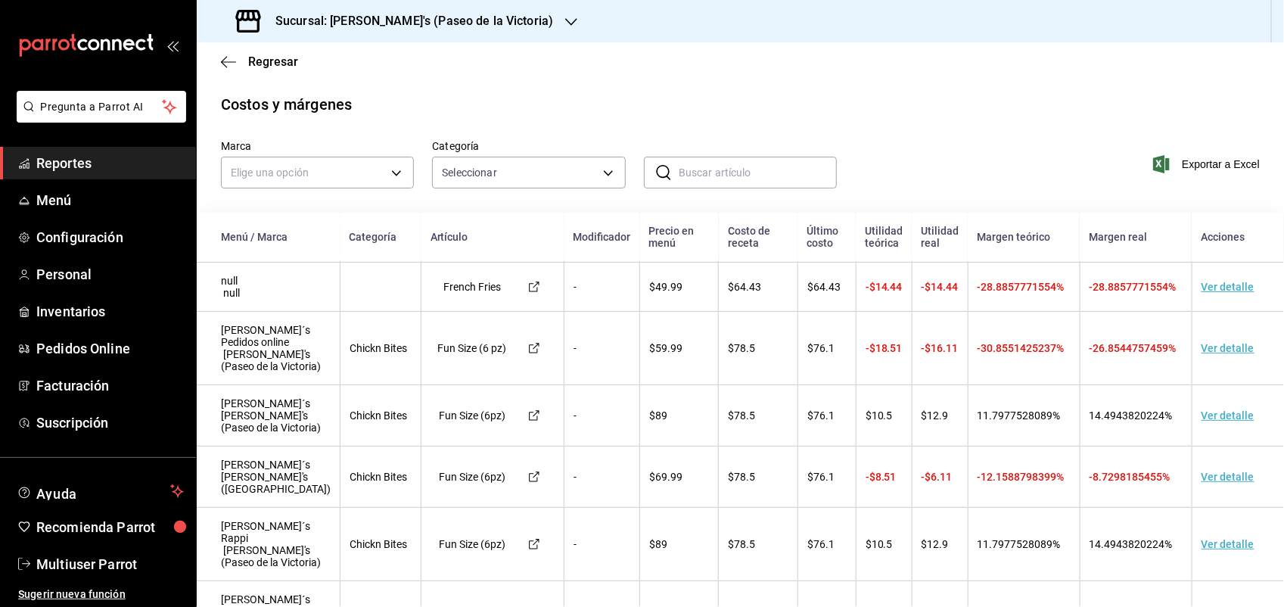
scroll to position [1706, 0]
